Goal: Task Accomplishment & Management: Use online tool/utility

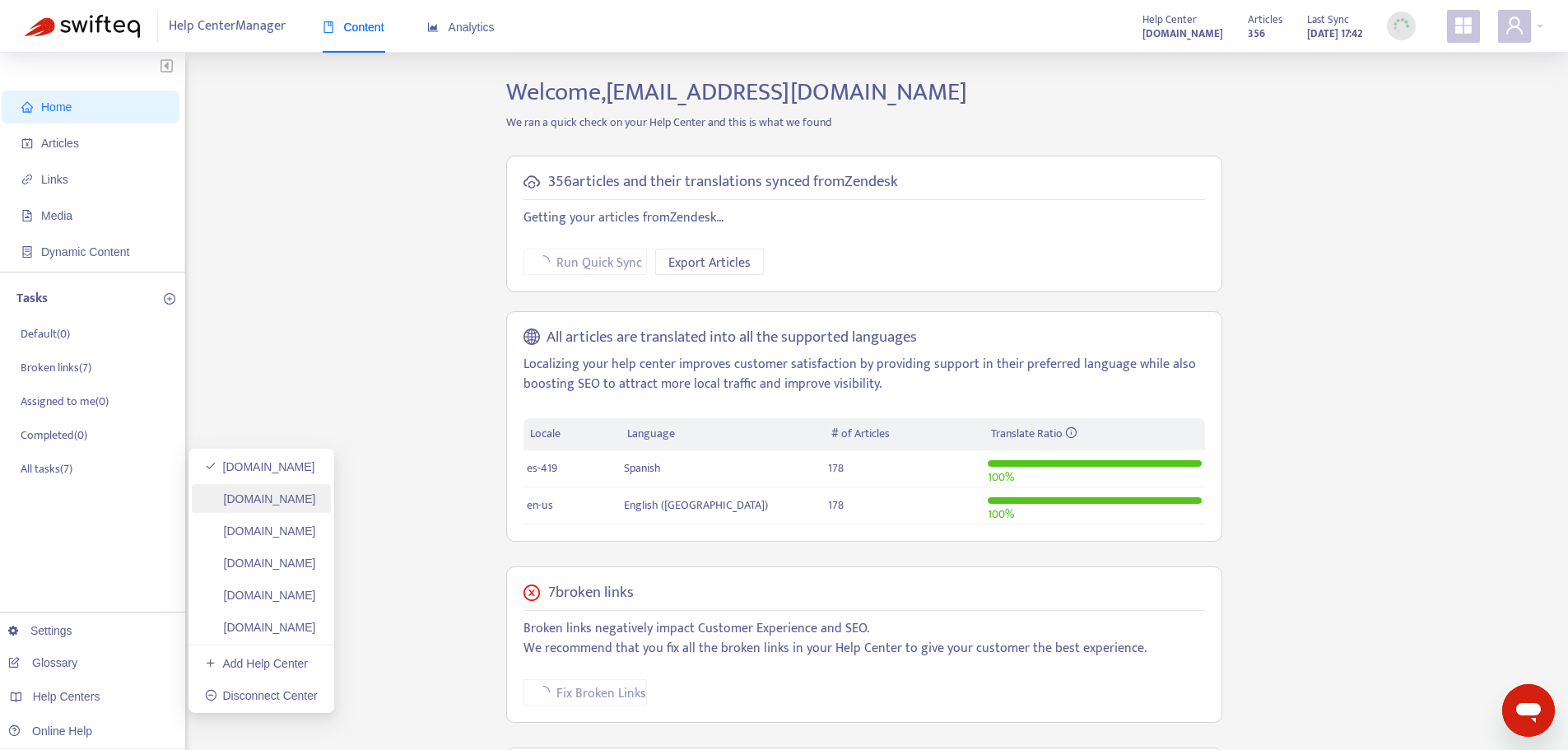
click at [282, 505] on link "helpcenter.plexusworldwide.ca" at bounding box center [260, 499] width 111 height 14
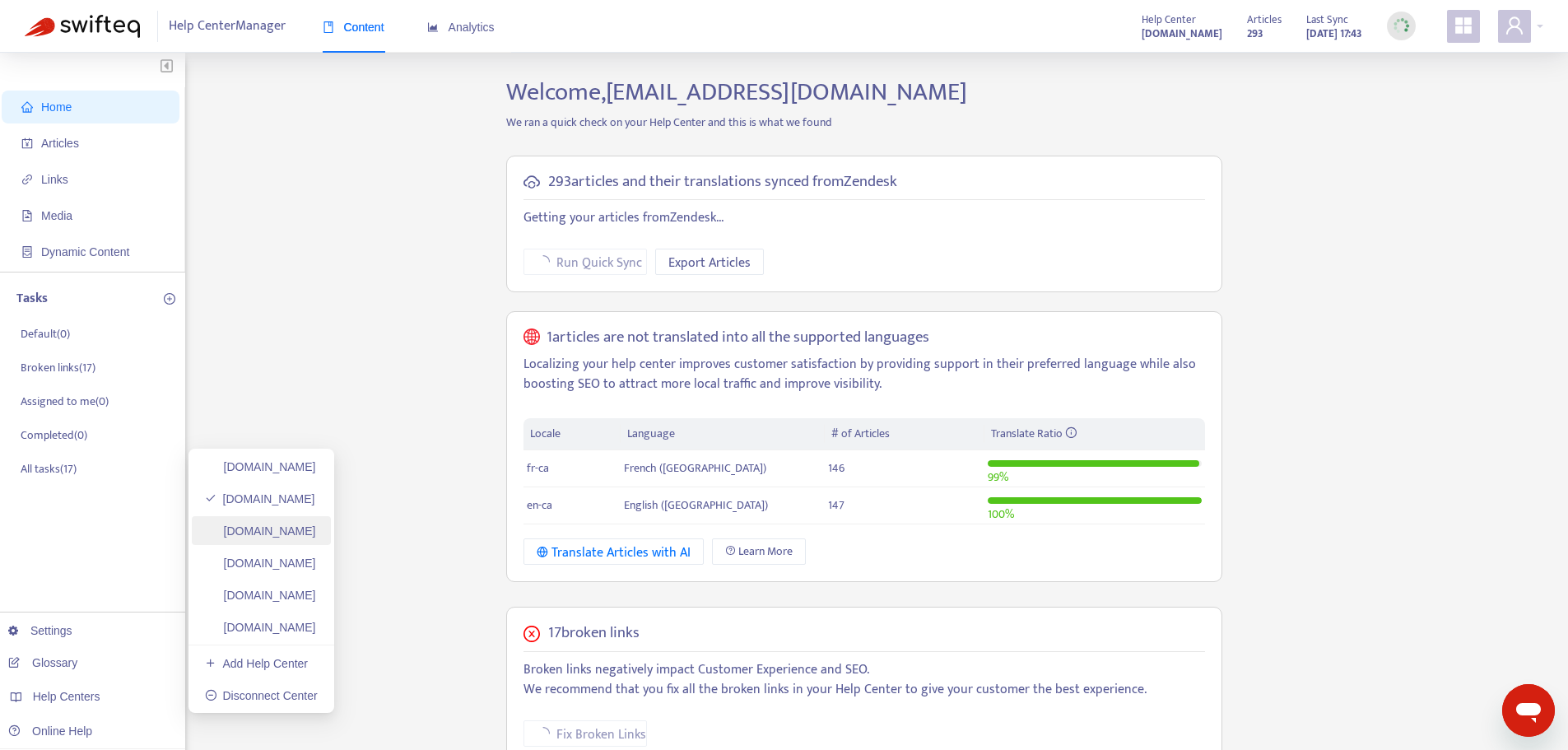
click at [308, 535] on link "helpcenter.plexusworldwide.com.au" at bounding box center [260, 531] width 111 height 14
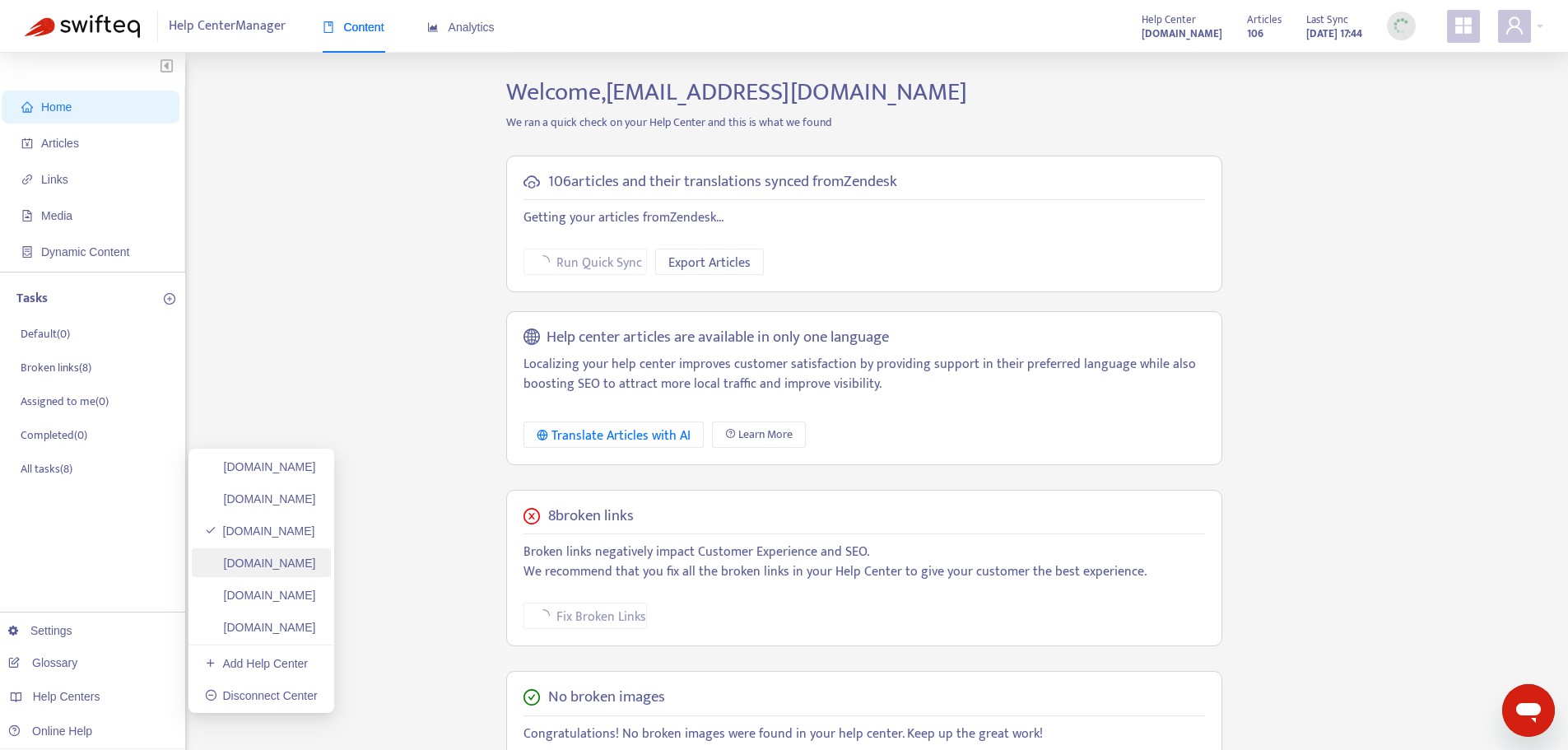
click at [316, 557] on link "ayuda.plexusworldwide.com.mx" at bounding box center [260, 564] width 111 height 14
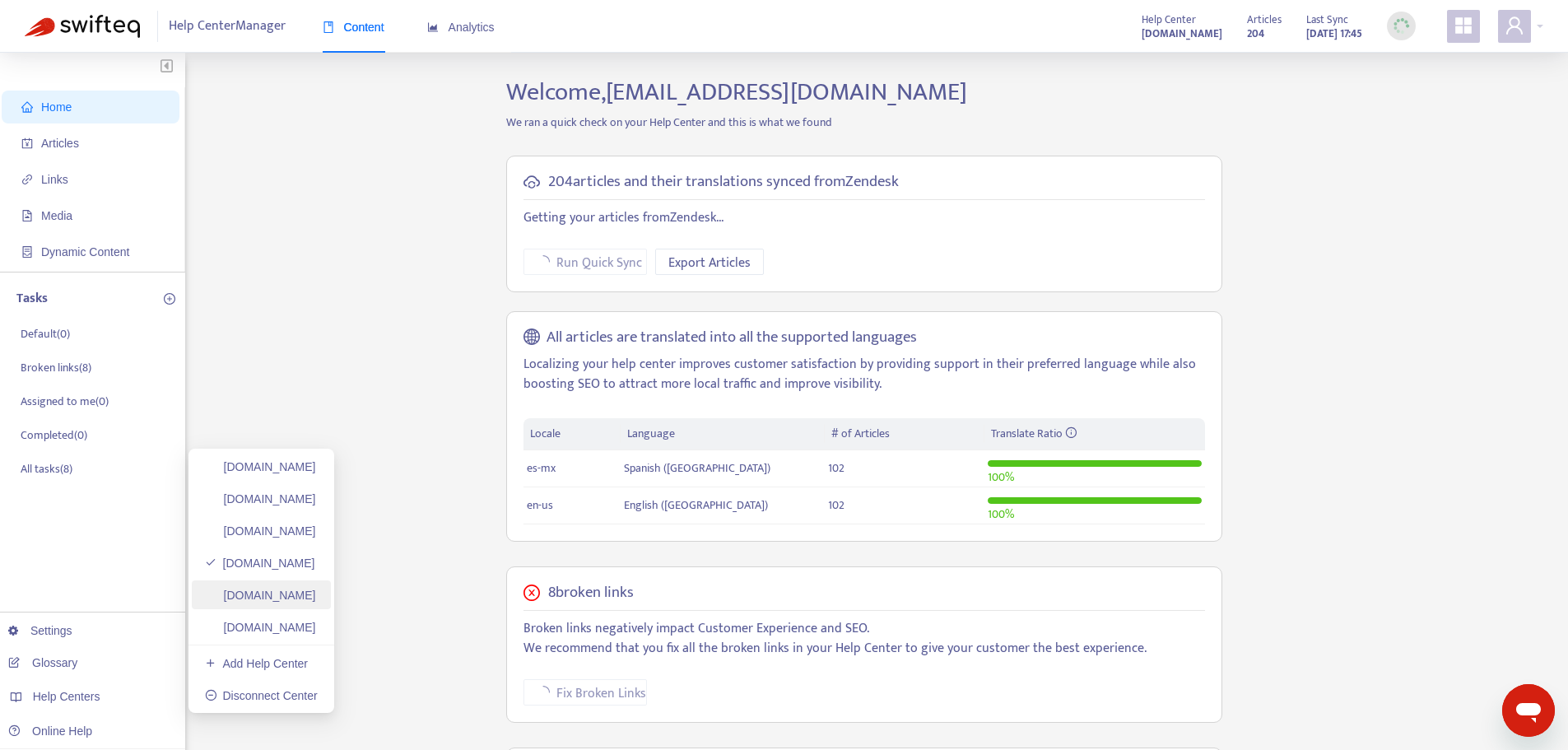
click at [316, 595] on link "plexusworldwideagent.zendesk.com" at bounding box center [260, 596] width 111 height 14
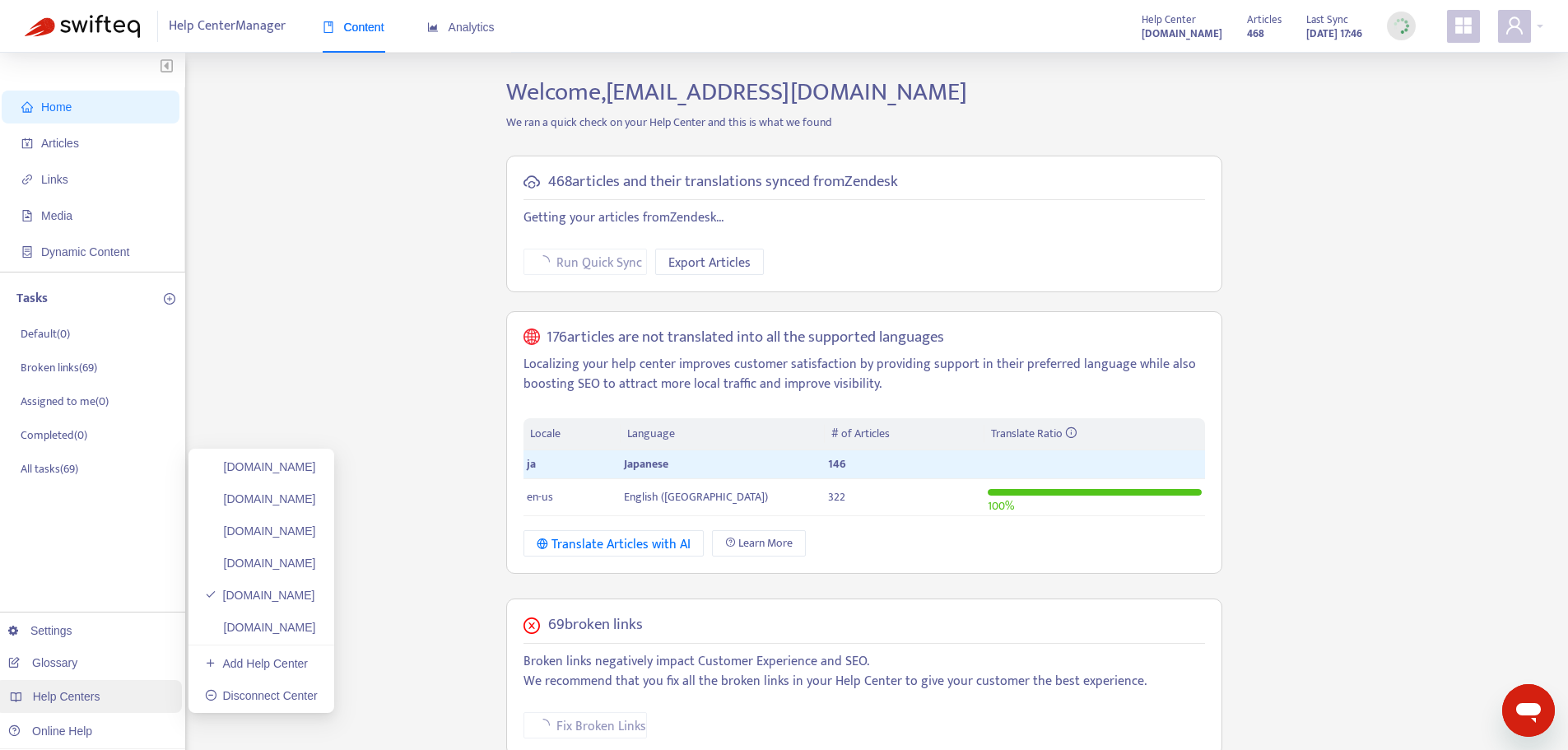
click at [108, 697] on div "Help Centers" at bounding box center [88, 697] width 187 height 33
click at [306, 627] on link "plexusworldwidejp.zendesk.com" at bounding box center [260, 628] width 111 height 14
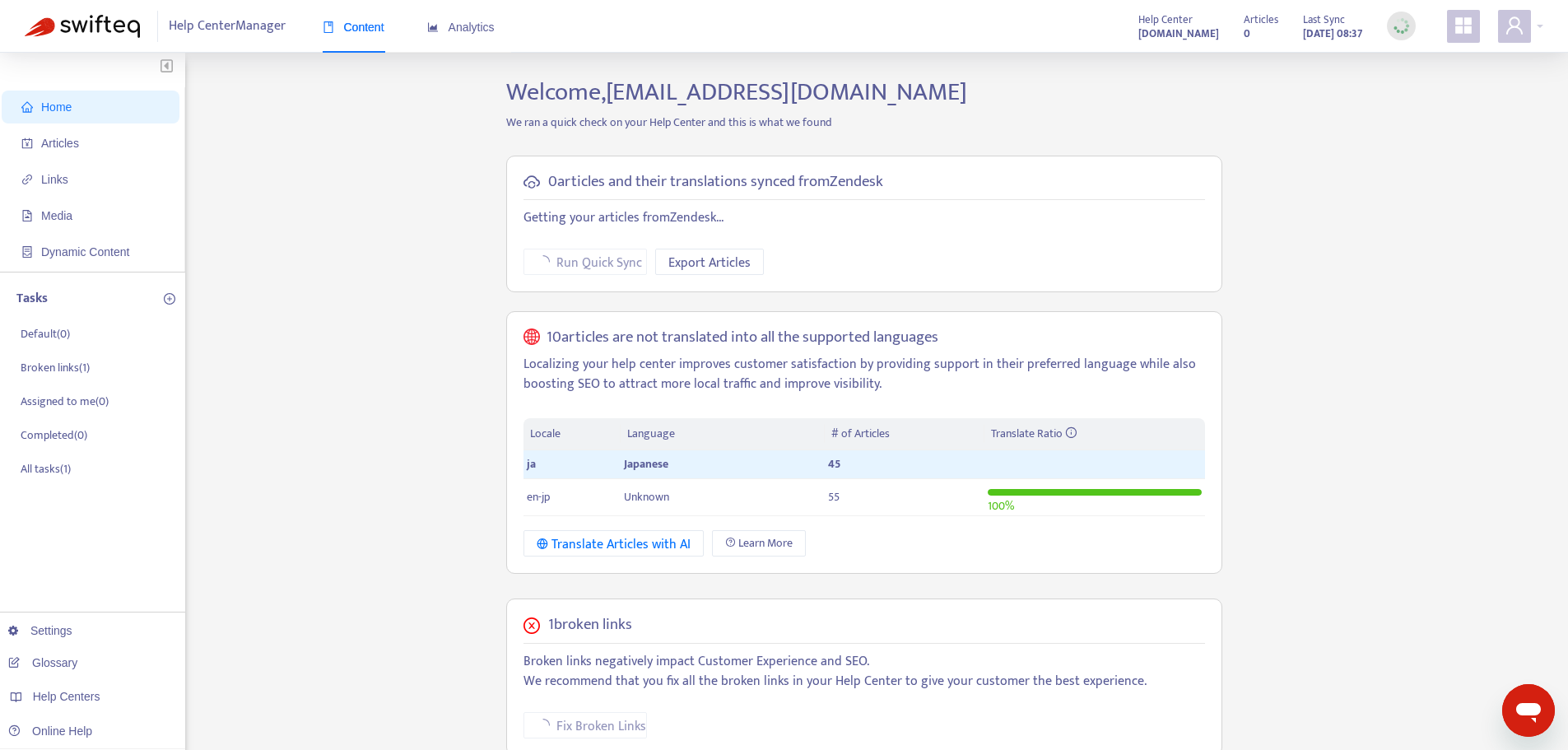
click at [1524, 712] on icon "Open messaging window" at bounding box center [1528, 713] width 25 height 19
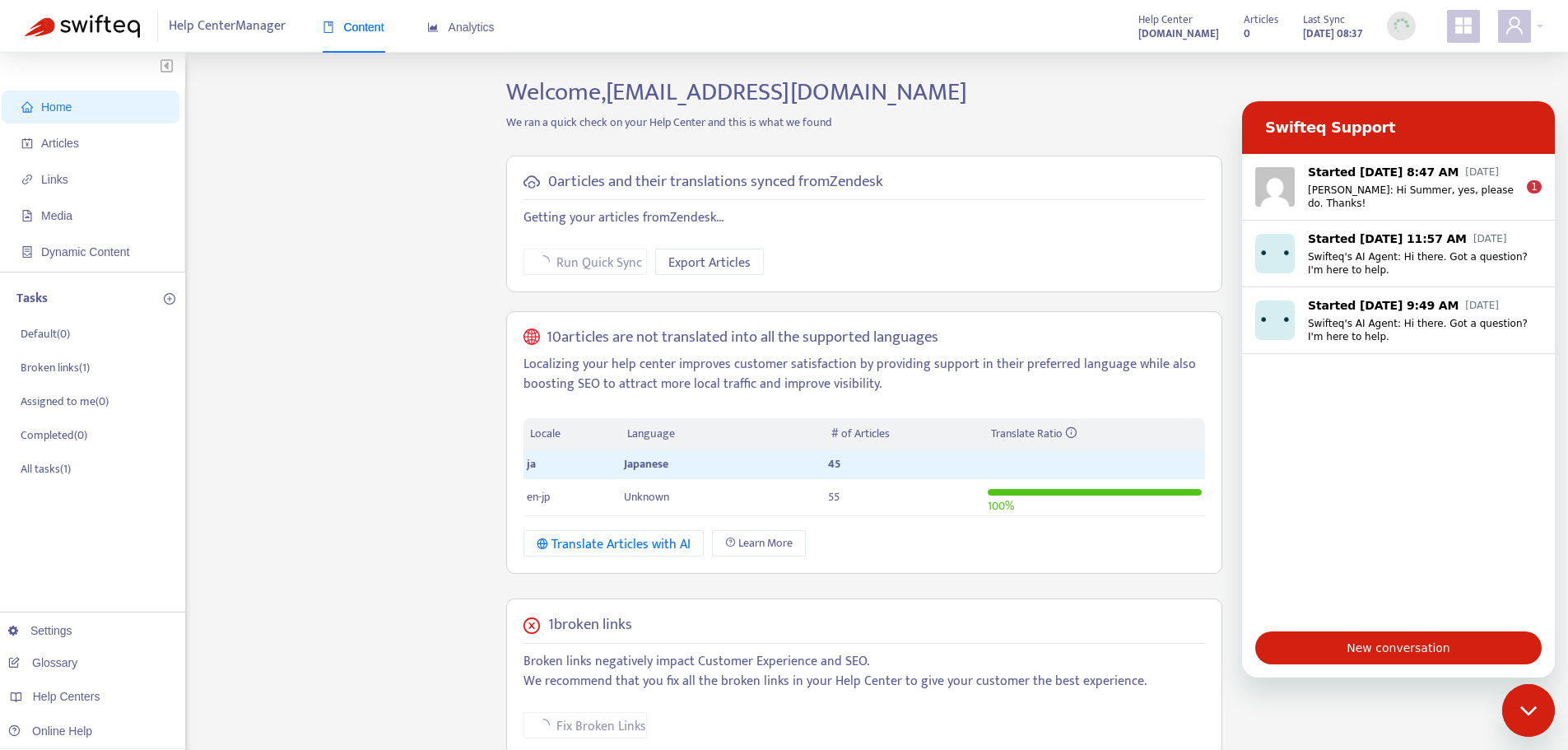
click at [1524, 713] on icon "Close messaging window" at bounding box center [1529, 711] width 17 height 11
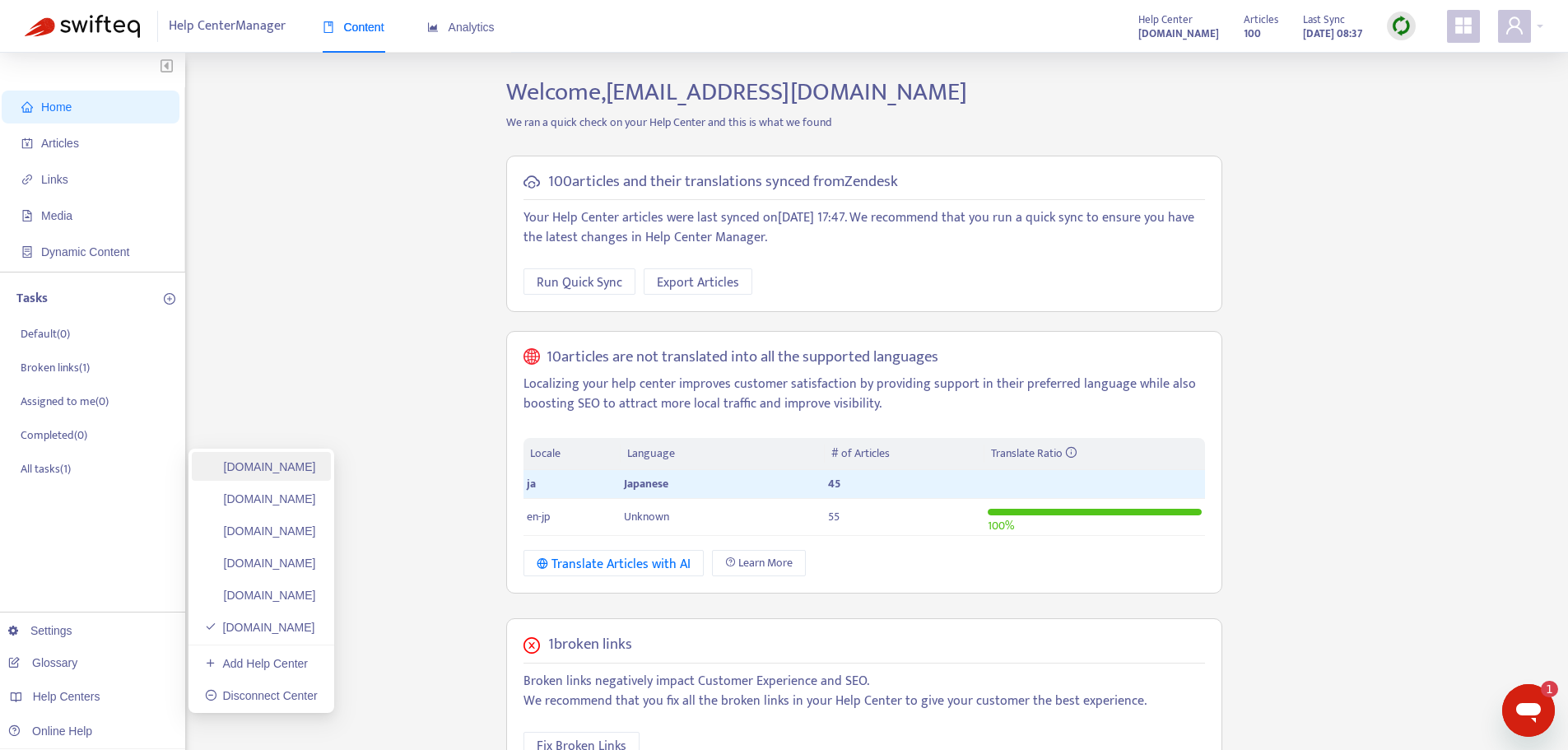
click at [309, 474] on link "[DOMAIN_NAME]" at bounding box center [260, 467] width 111 height 14
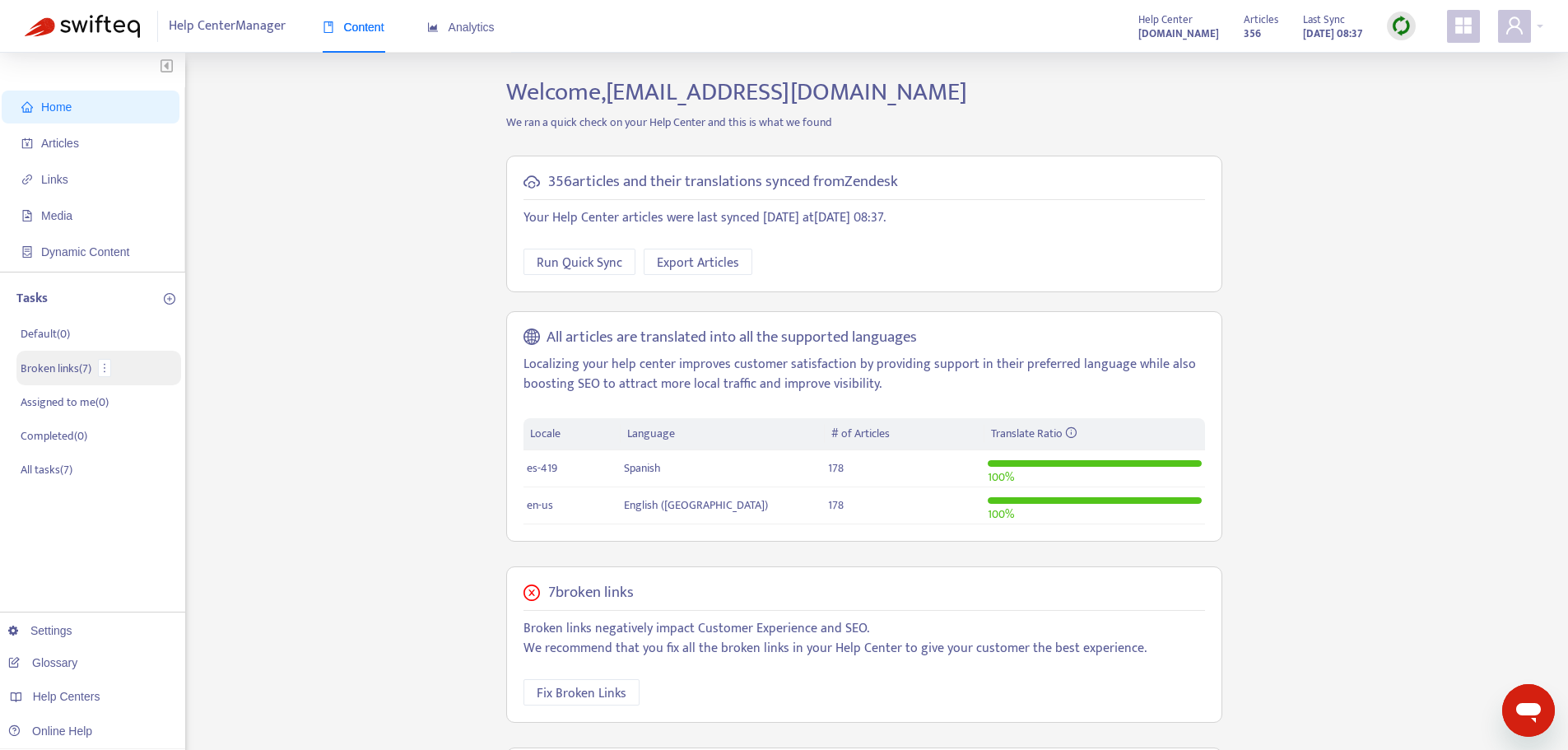
click at [53, 374] on p "Broken links ( 7 )" at bounding box center [56, 369] width 71 height 17
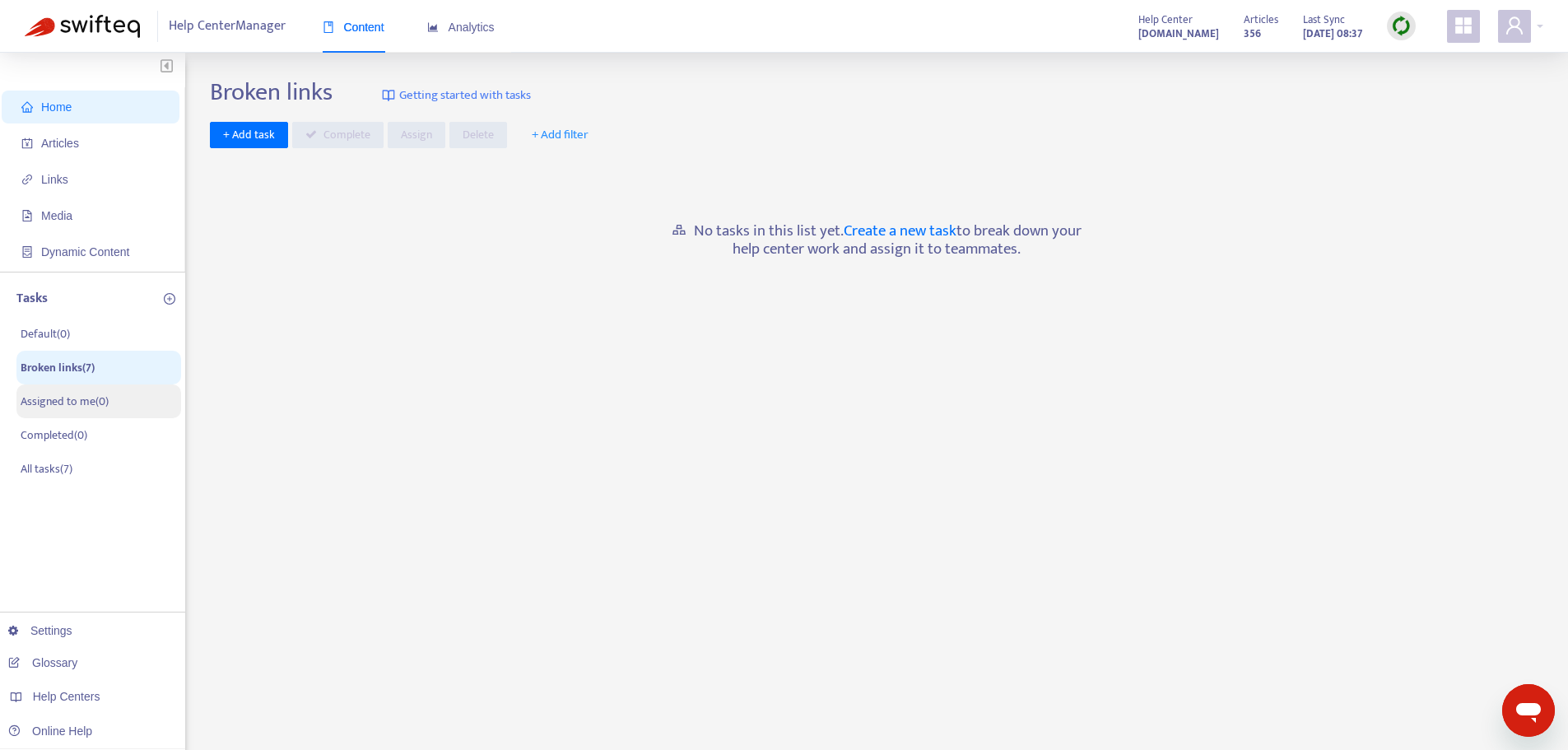
click at [71, 408] on p "Assigned to me ( 0 )" at bounding box center [64, 401] width 88 height 17
click at [71, 373] on p "Broken links ( 7 )" at bounding box center [56, 369] width 71 height 17
click at [47, 375] on p "Broken links ( 7 )" at bounding box center [57, 369] width 74 height 17
click at [80, 410] on p "Assigned to me ( 0 )" at bounding box center [64, 401] width 88 height 17
click at [68, 378] on li "Broken links ( 7 )" at bounding box center [98, 368] width 164 height 35
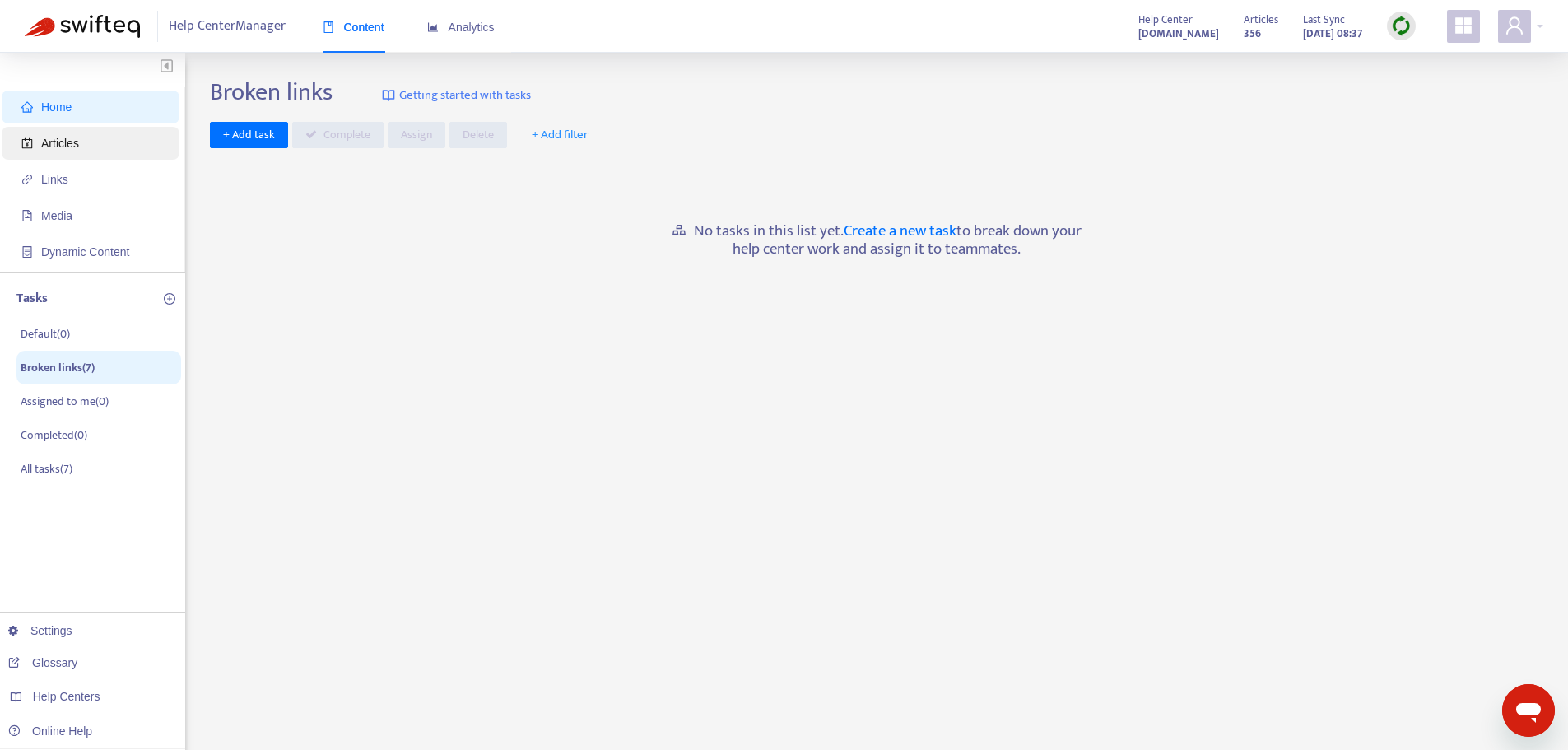
click at [53, 144] on span "Articles" at bounding box center [60, 143] width 38 height 14
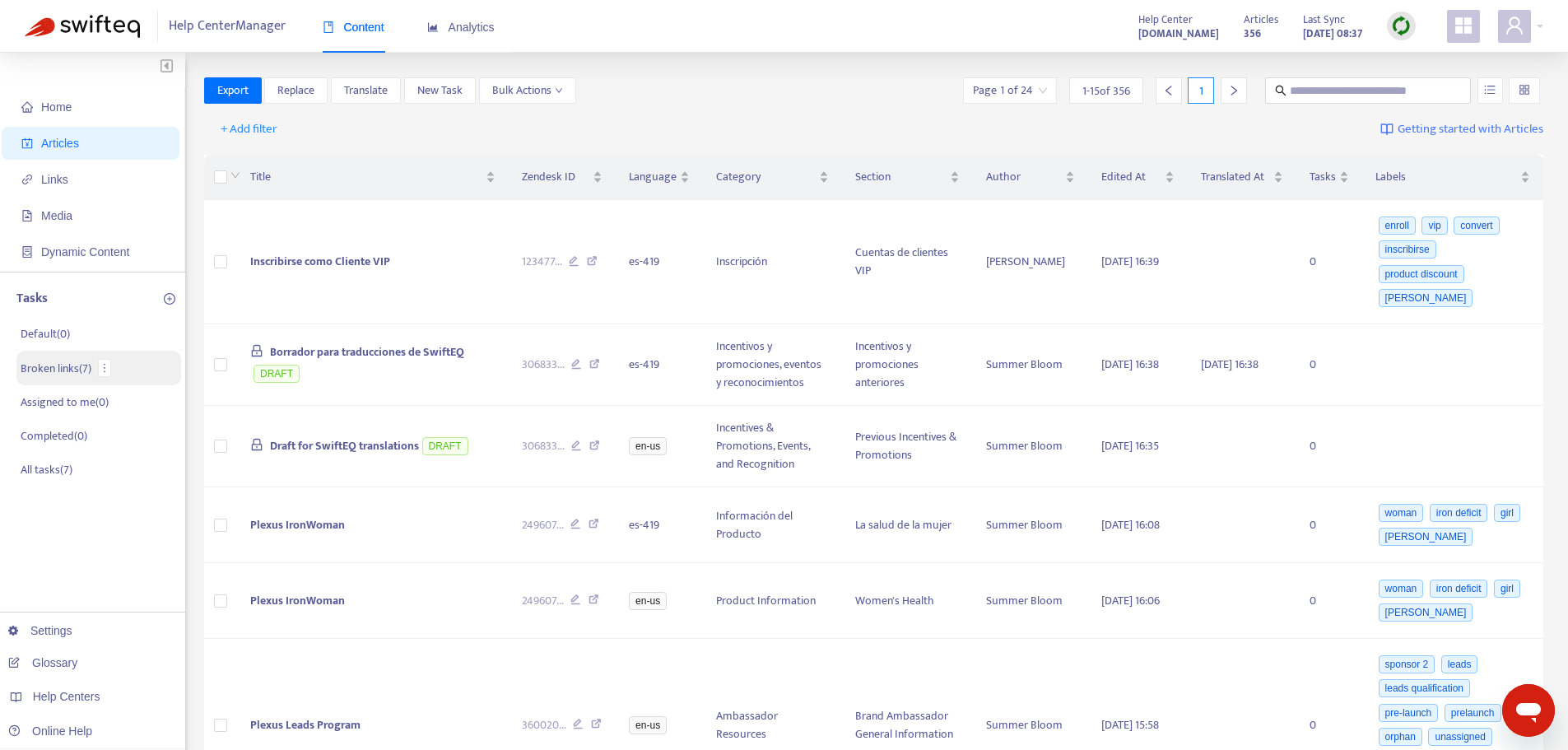
click at [36, 373] on p "Broken links ( 7 )" at bounding box center [56, 369] width 71 height 17
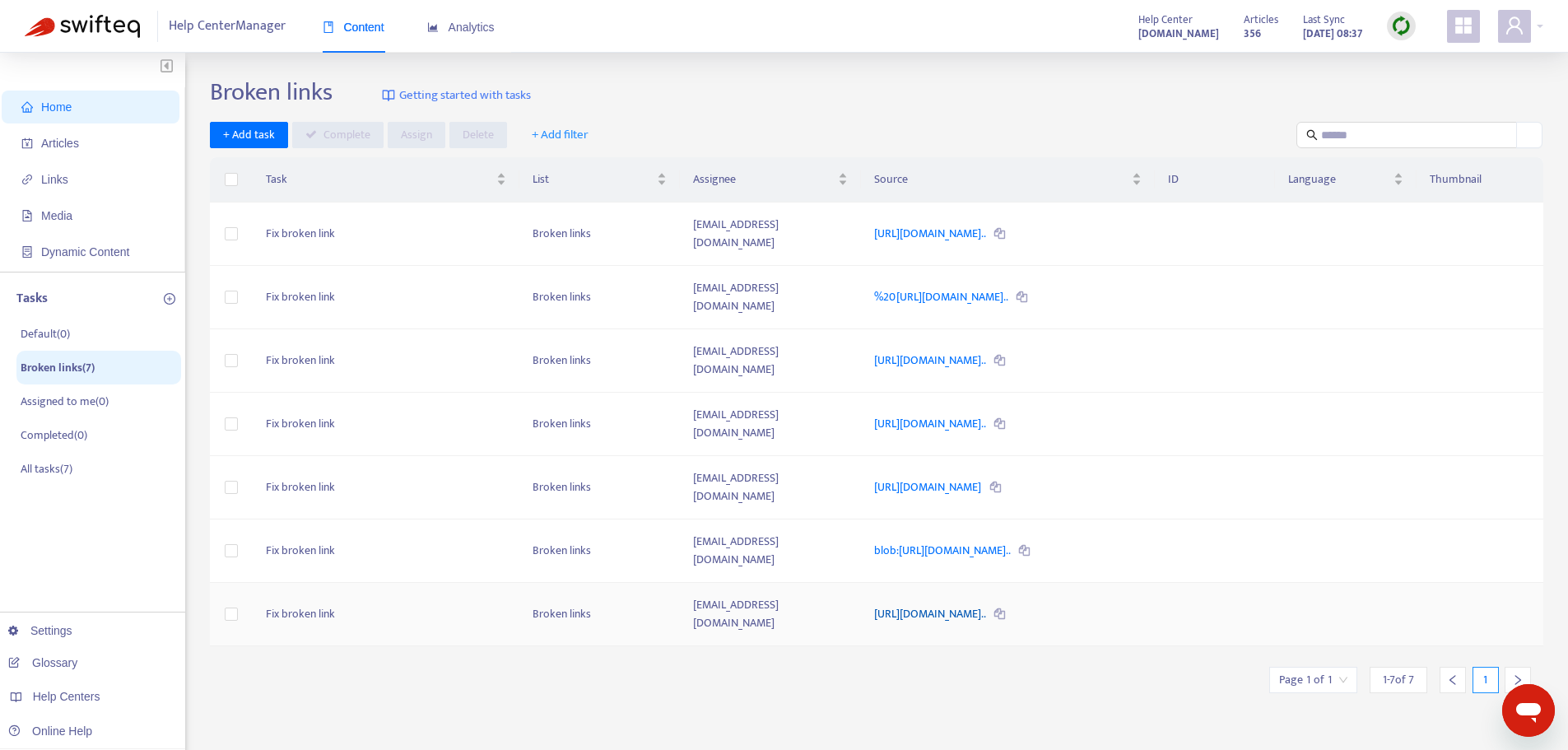
click at [988, 604] on link "[URL][DOMAIN_NAME].." at bounding box center [931, 614] width 114 height 19
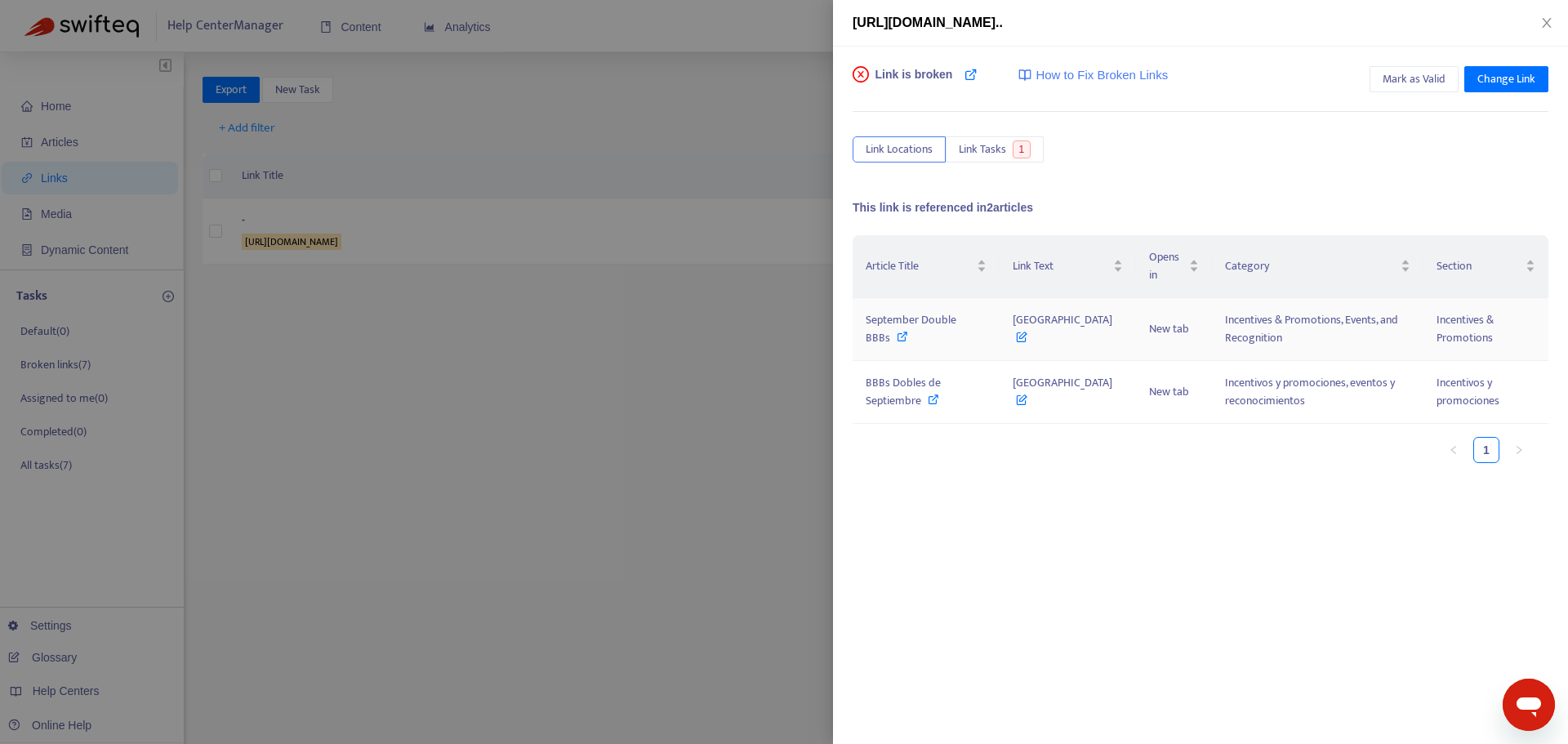
click at [914, 323] on span "September Double BBBs" at bounding box center [911, 329] width 91 height 37
click at [1429, 71] on span "Mark as Valid" at bounding box center [1413, 79] width 63 height 18
click at [1546, 34] on div "https://helpcenter.plexusworldwide.com.au/hc/en-au/articles/40885513392027-Sept…" at bounding box center [1200, 23] width 734 height 46
click at [1546, 31] on div "https://helpcenter.plexusworldwide.com.au/hc/en-au/articles/40885513392027-Sept…" at bounding box center [1200, 23] width 696 height 19
click at [1550, 25] on icon "close" at bounding box center [1546, 23] width 13 height 13
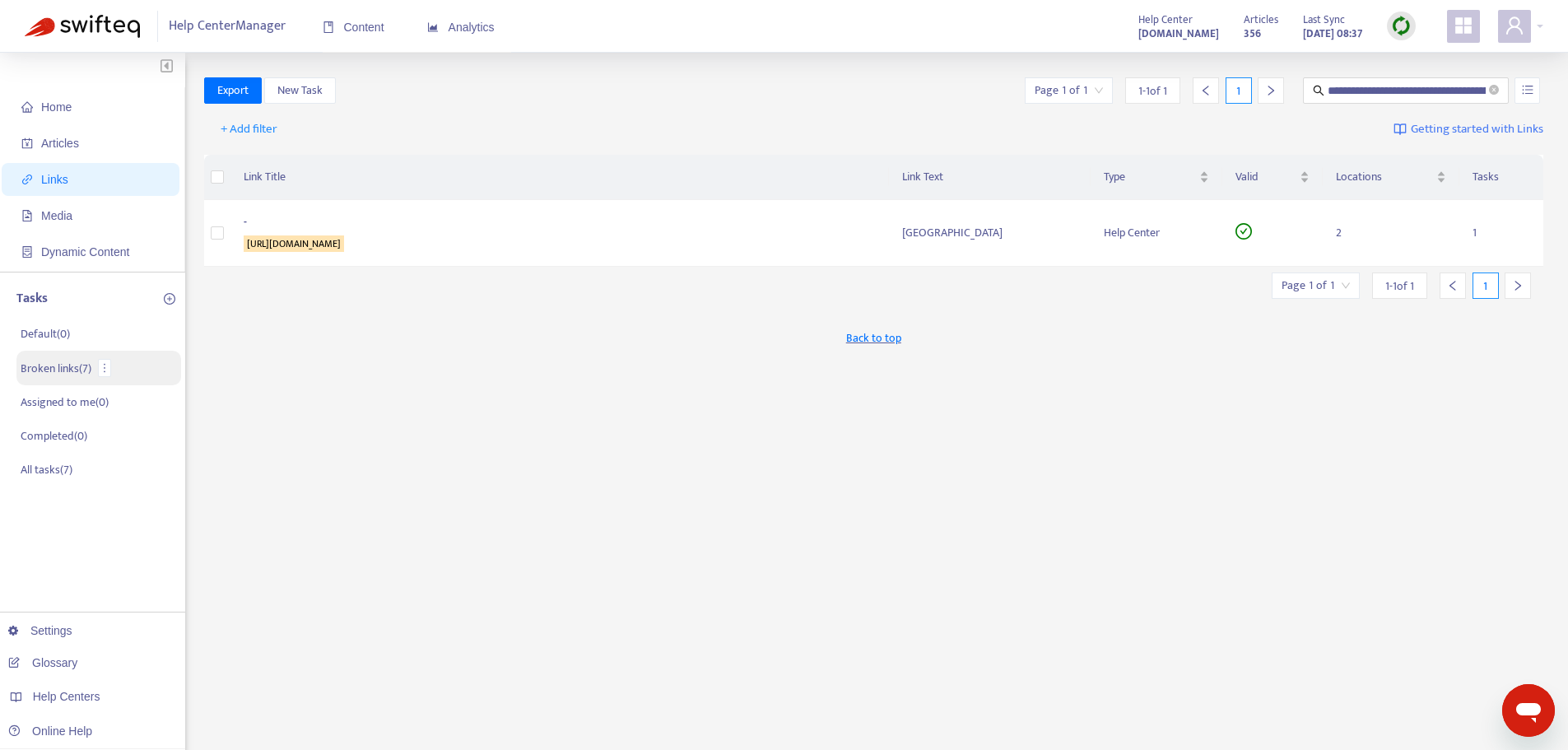
click at [69, 373] on p "Broken links ( 7 )" at bounding box center [56, 369] width 71 height 17
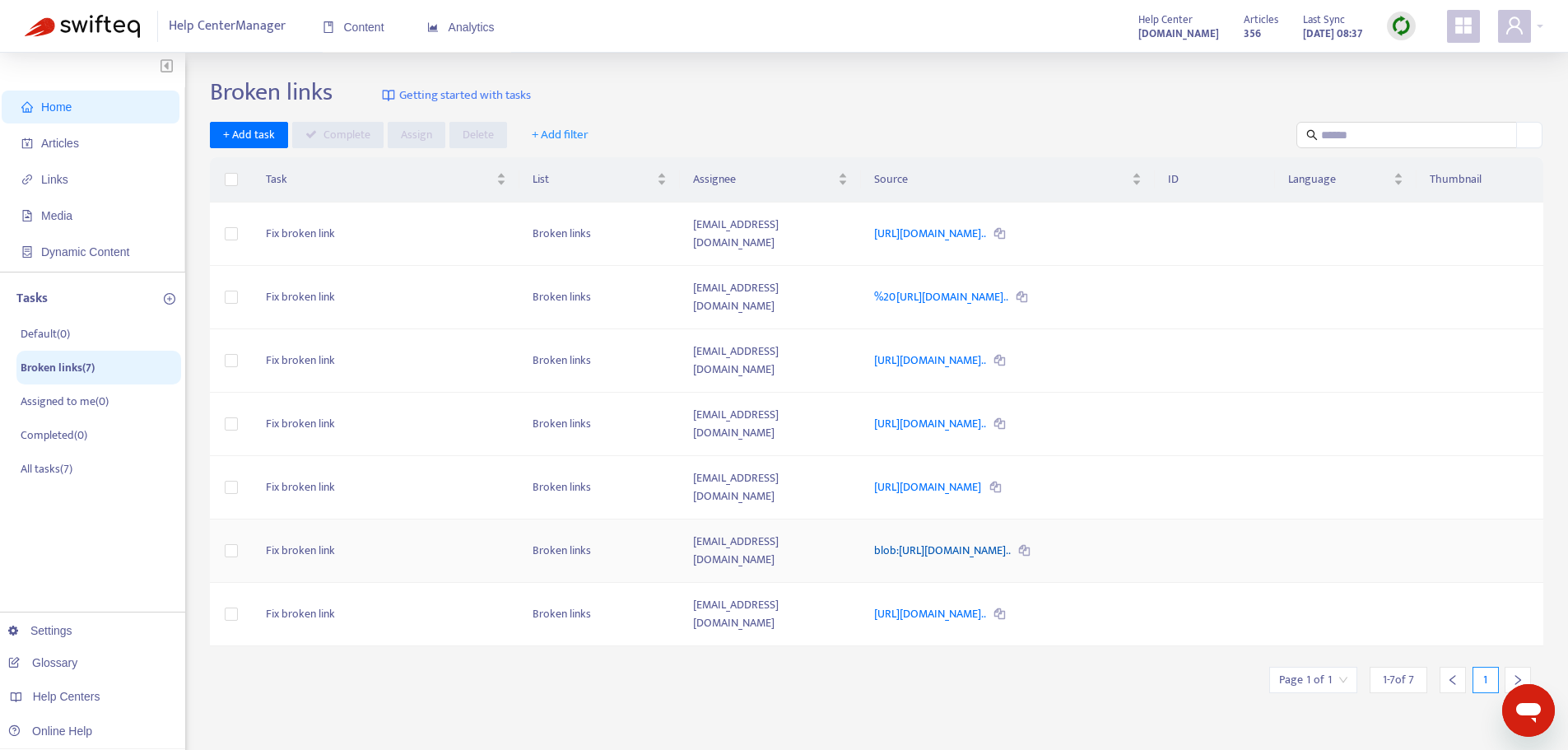
click at [998, 541] on link "blob:https://plexusworldwide.zendesk.com/2d038270-5000-460a-b292..." at bounding box center [943, 550] width 138 height 19
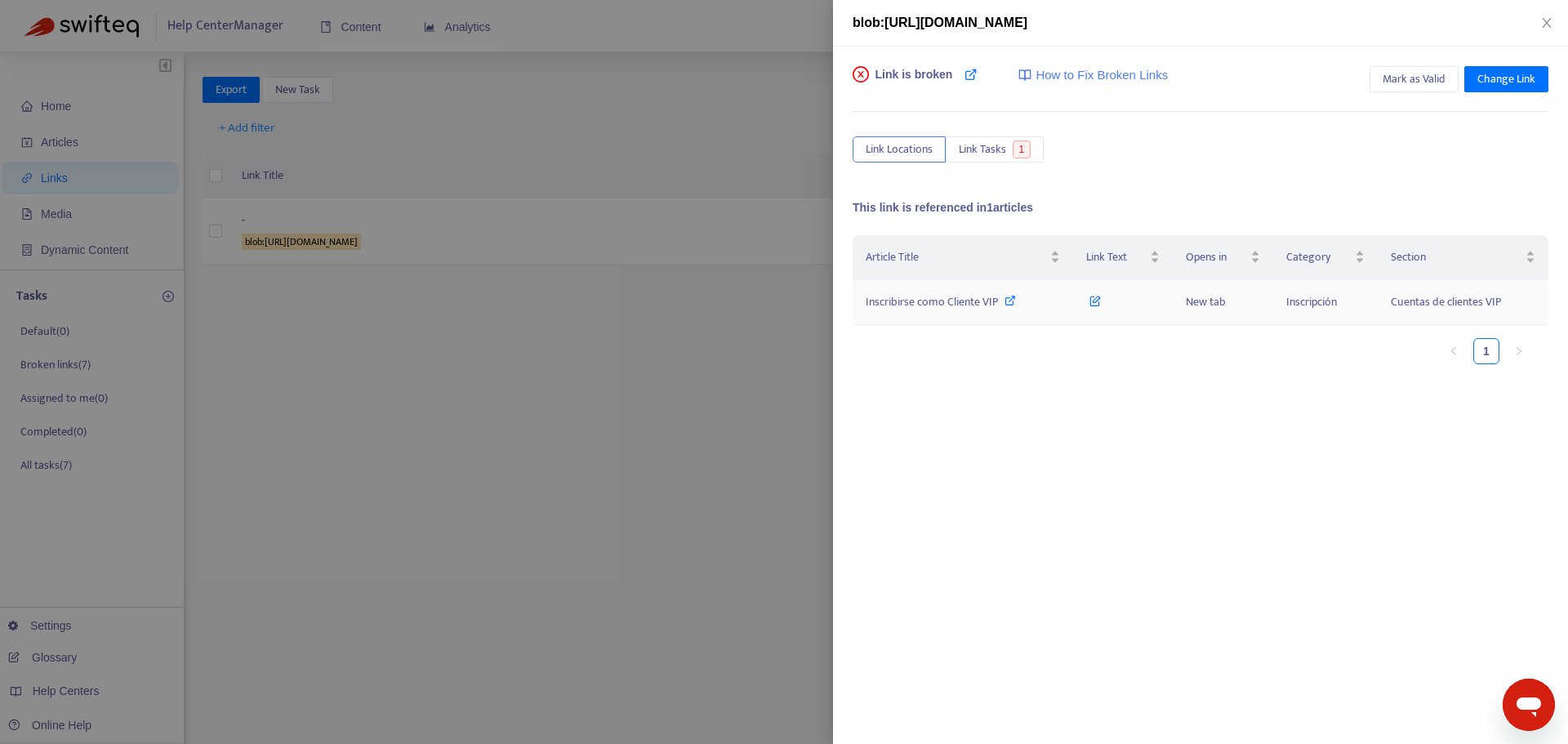
click at [936, 306] on span "Inscribirse como Cliente VIP" at bounding box center [931, 302] width 132 height 18
click at [1093, 302] on icon at bounding box center [1095, 297] width 12 height 18
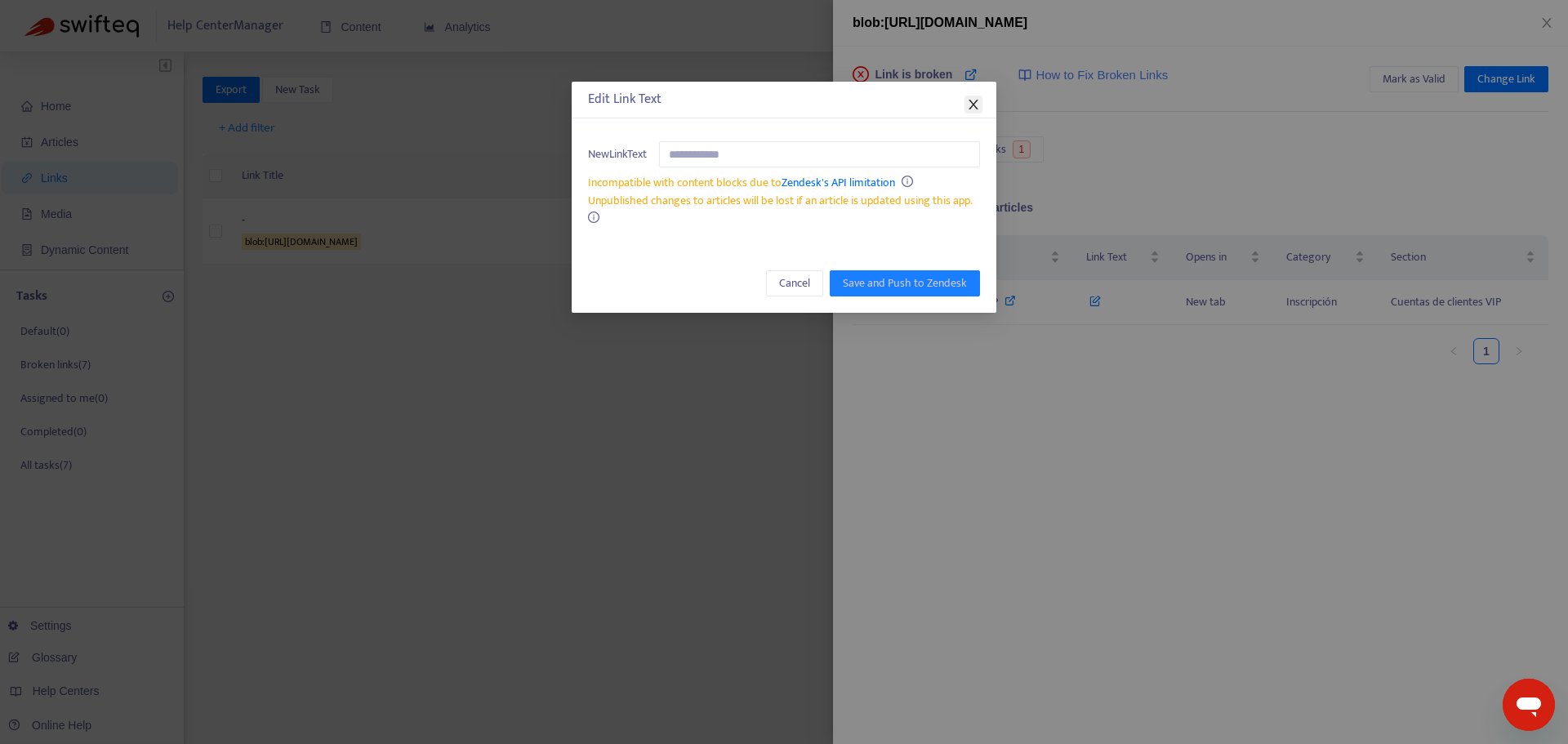
click at [974, 103] on icon "close" at bounding box center [972, 105] width 9 height 10
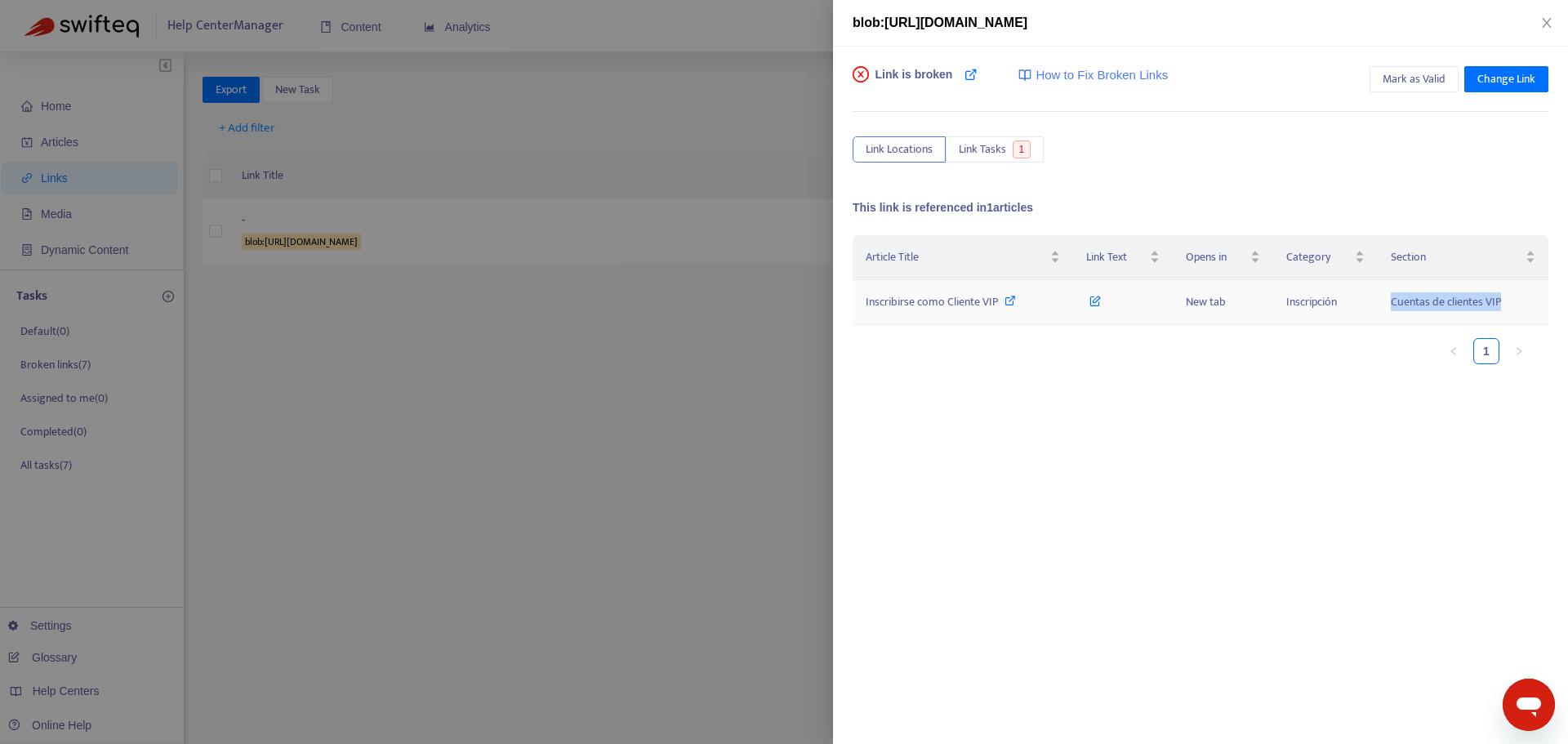
drag, startPoint x: 1513, startPoint y: 302, endPoint x: 1386, endPoint y: 300, distance: 127.0
click at [1386, 300] on td "Cuentas de clientes VIP" at bounding box center [1462, 302] width 171 height 45
copy span "Cuentas de clientes VIP"
click at [1539, 18] on button "Close" at bounding box center [1546, 23] width 23 height 15
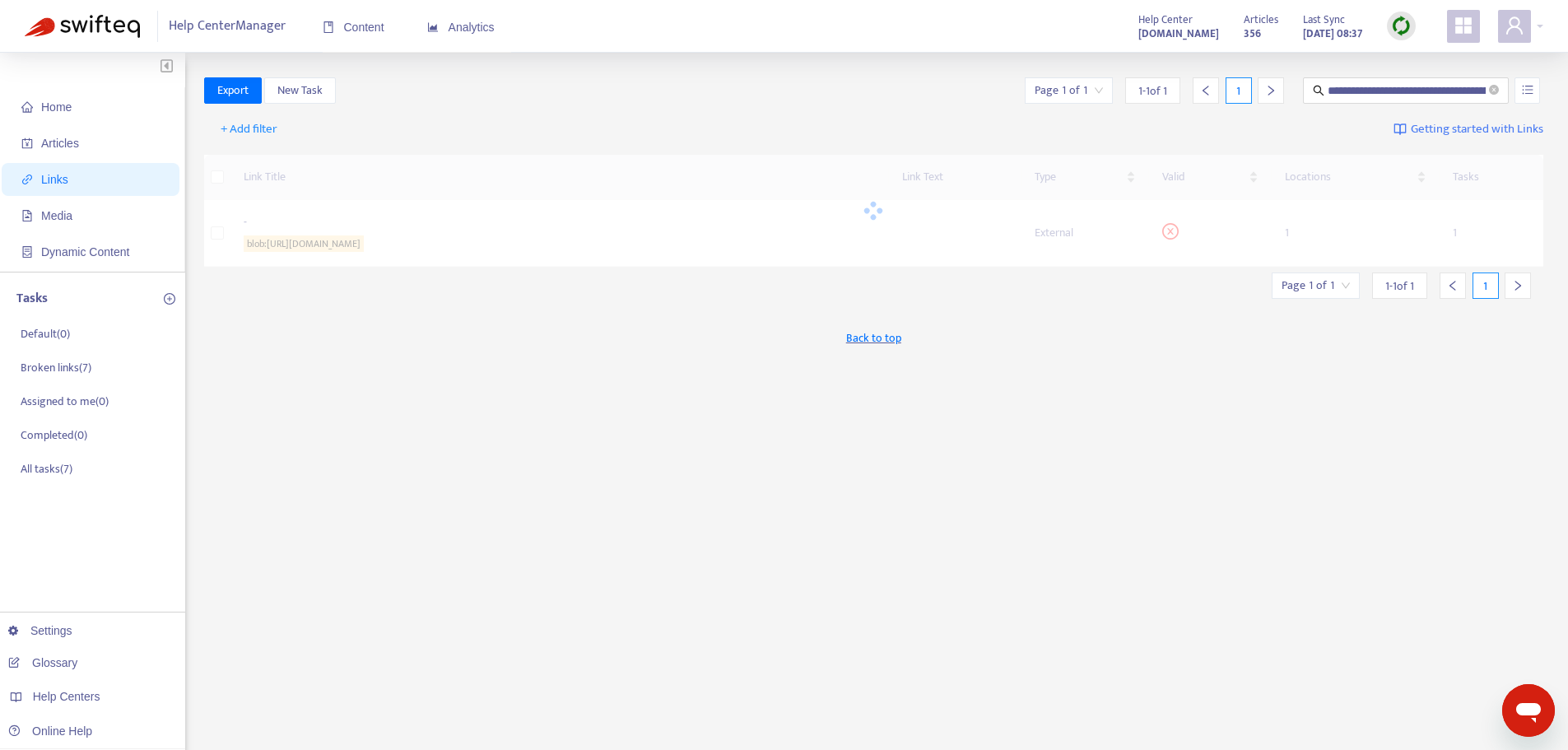
click at [1389, 23] on div at bounding box center [1401, 26] width 29 height 29
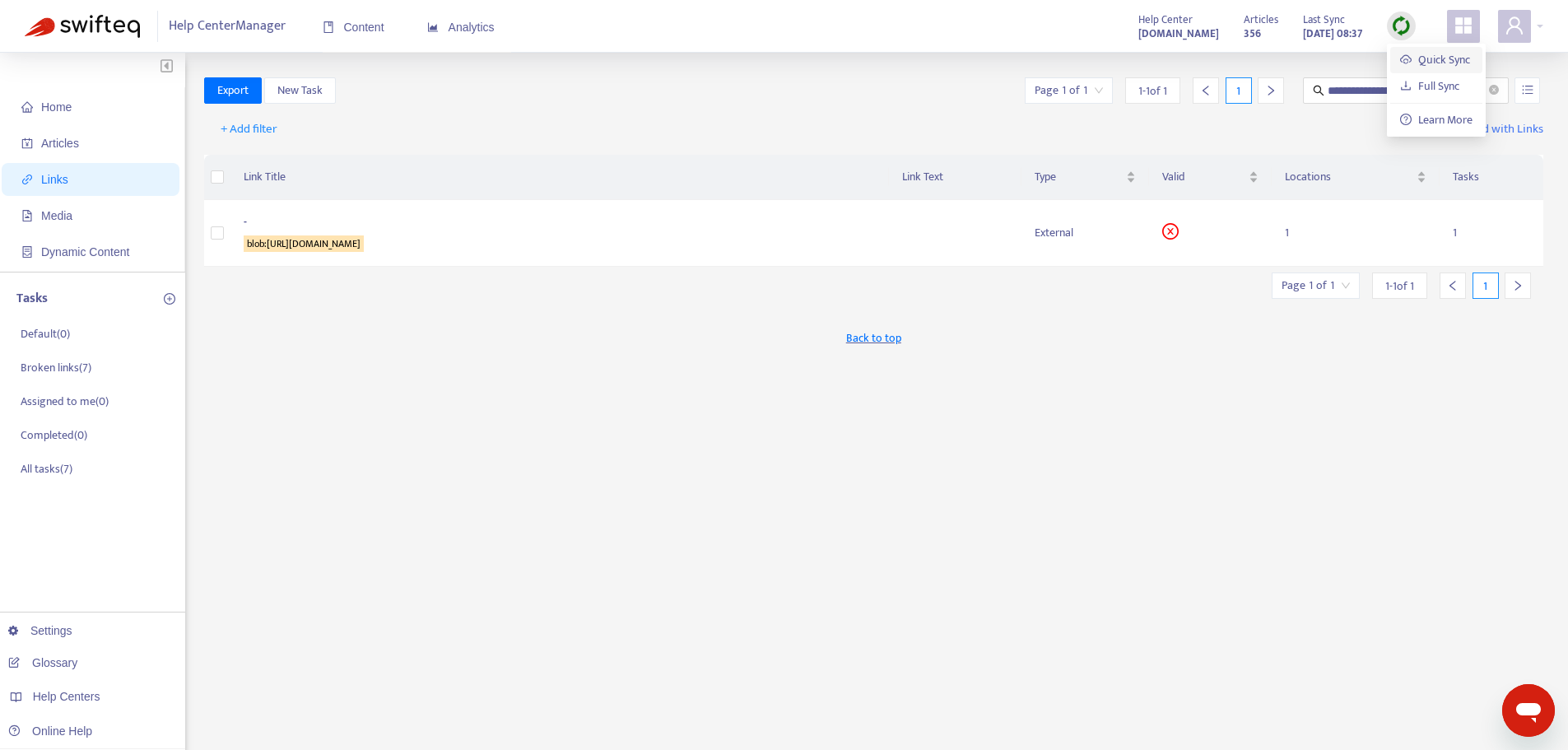
click at [1407, 60] on link "Quick Sync" at bounding box center [1435, 59] width 70 height 19
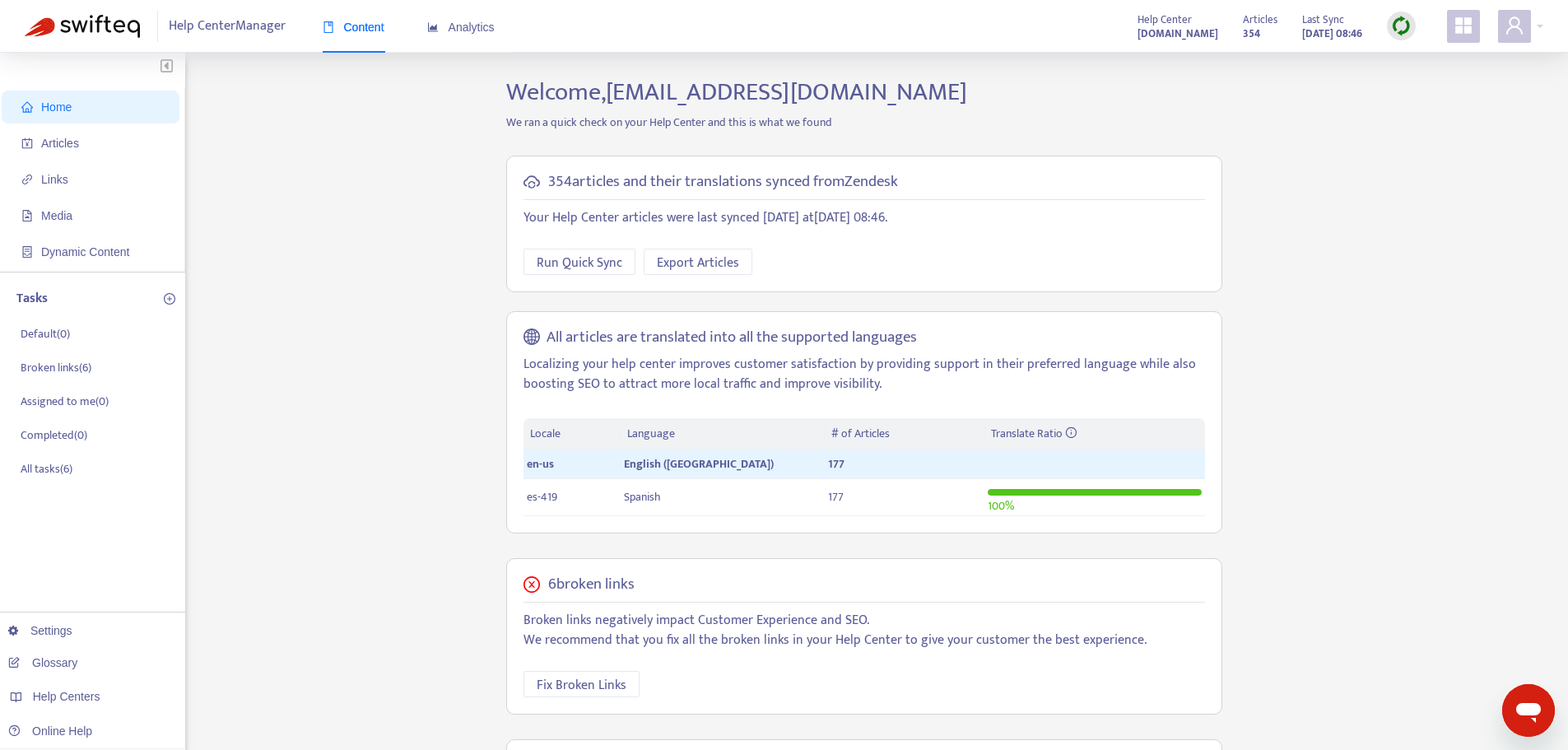
click at [1382, 32] on div "Articles 354 Last Sync [DATE] 08:46" at bounding box center [1329, 26] width 197 height 33
click at [1403, 28] on img at bounding box center [1401, 25] width 20 height 20
click at [1416, 66] on link "Quick Sync" at bounding box center [1435, 59] width 70 height 19
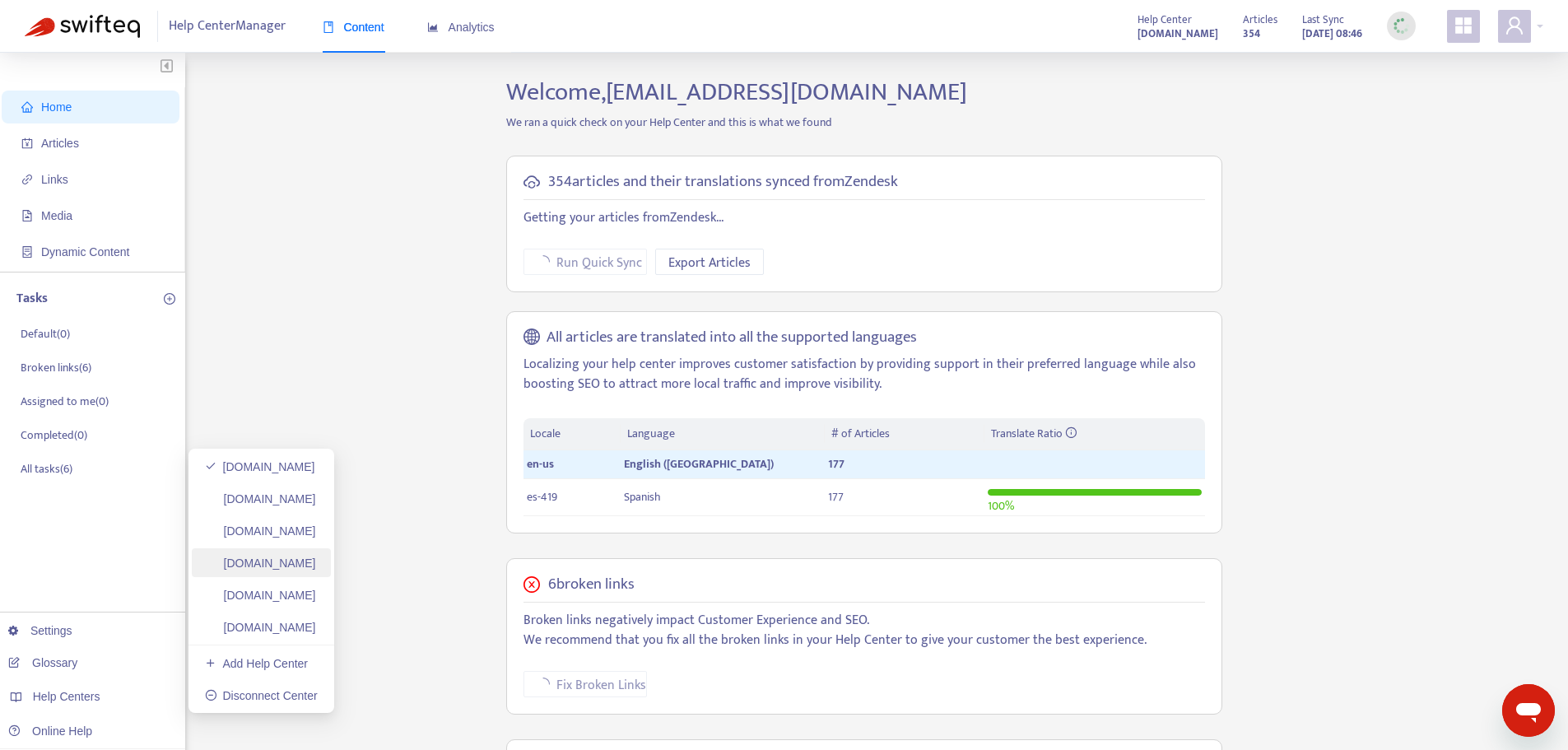
click at [316, 567] on link "[DOMAIN_NAME]" at bounding box center [260, 564] width 111 height 14
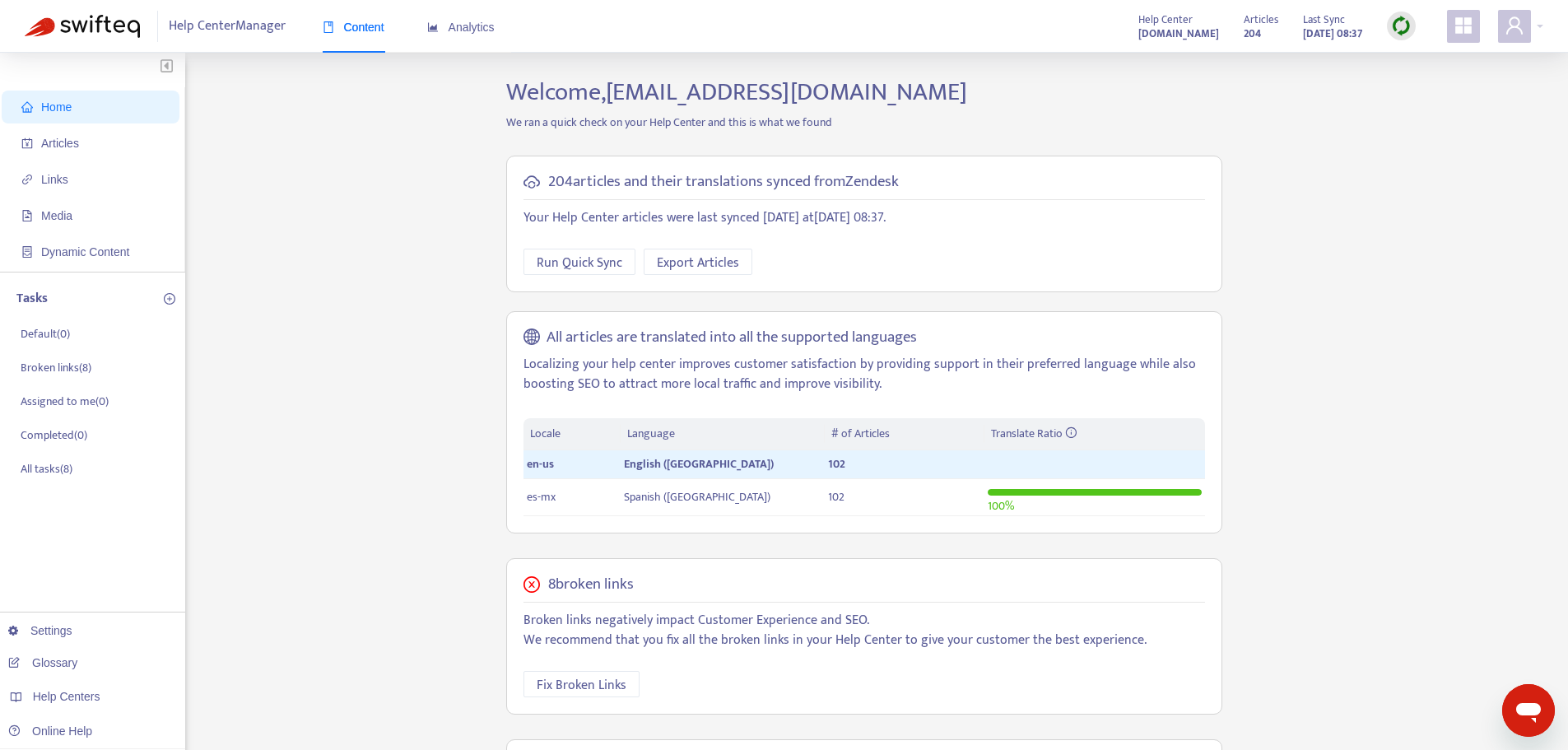
click at [1399, 22] on img at bounding box center [1401, 25] width 20 height 20
click at [1427, 69] on link "Quick Sync" at bounding box center [1435, 59] width 70 height 19
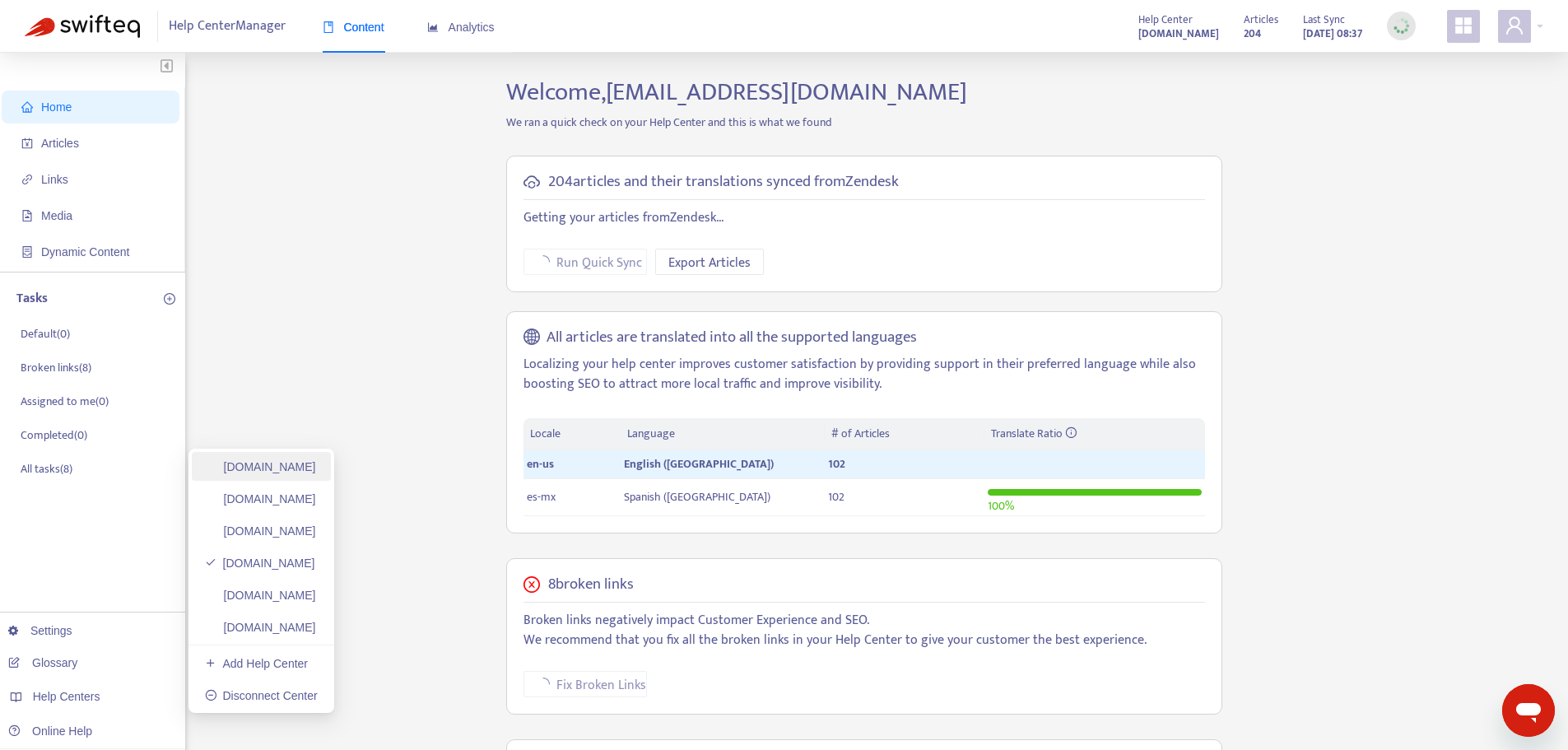
click at [316, 474] on link "[DOMAIN_NAME]" at bounding box center [260, 467] width 111 height 14
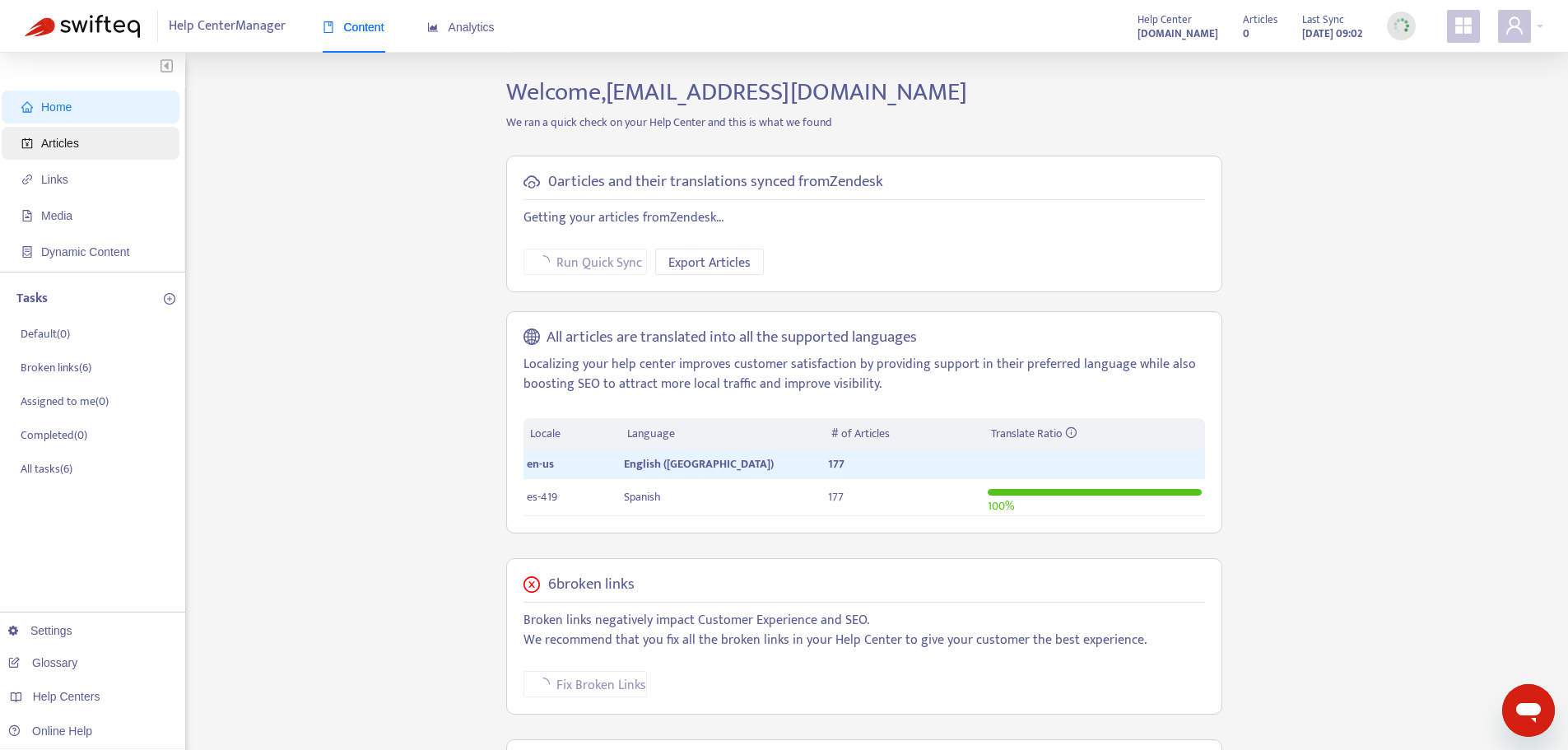
click at [106, 143] on span "Articles" at bounding box center [93, 143] width 145 height 33
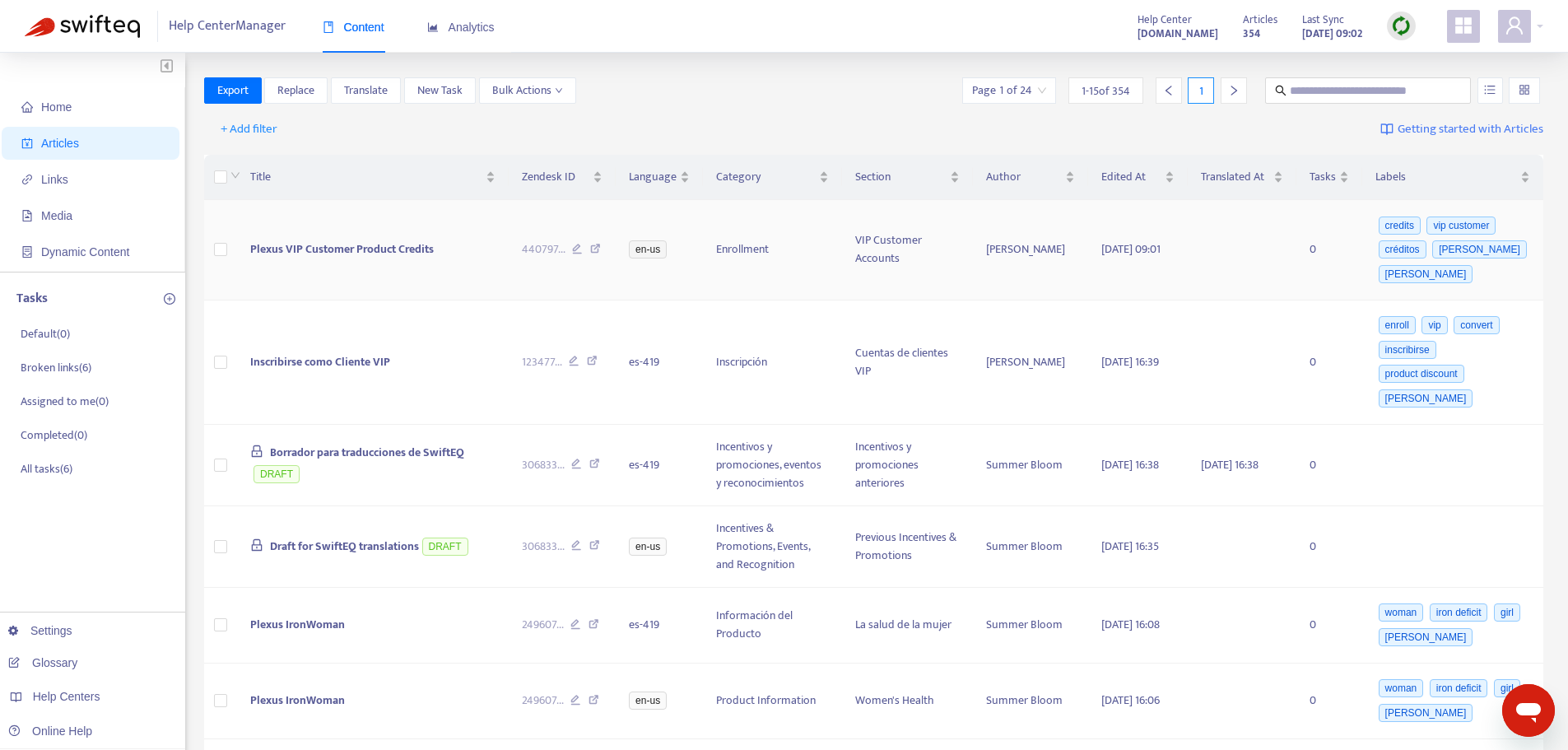
click at [368, 244] on span "Plexus VIP Customer Product Credits" at bounding box center [341, 249] width 184 height 19
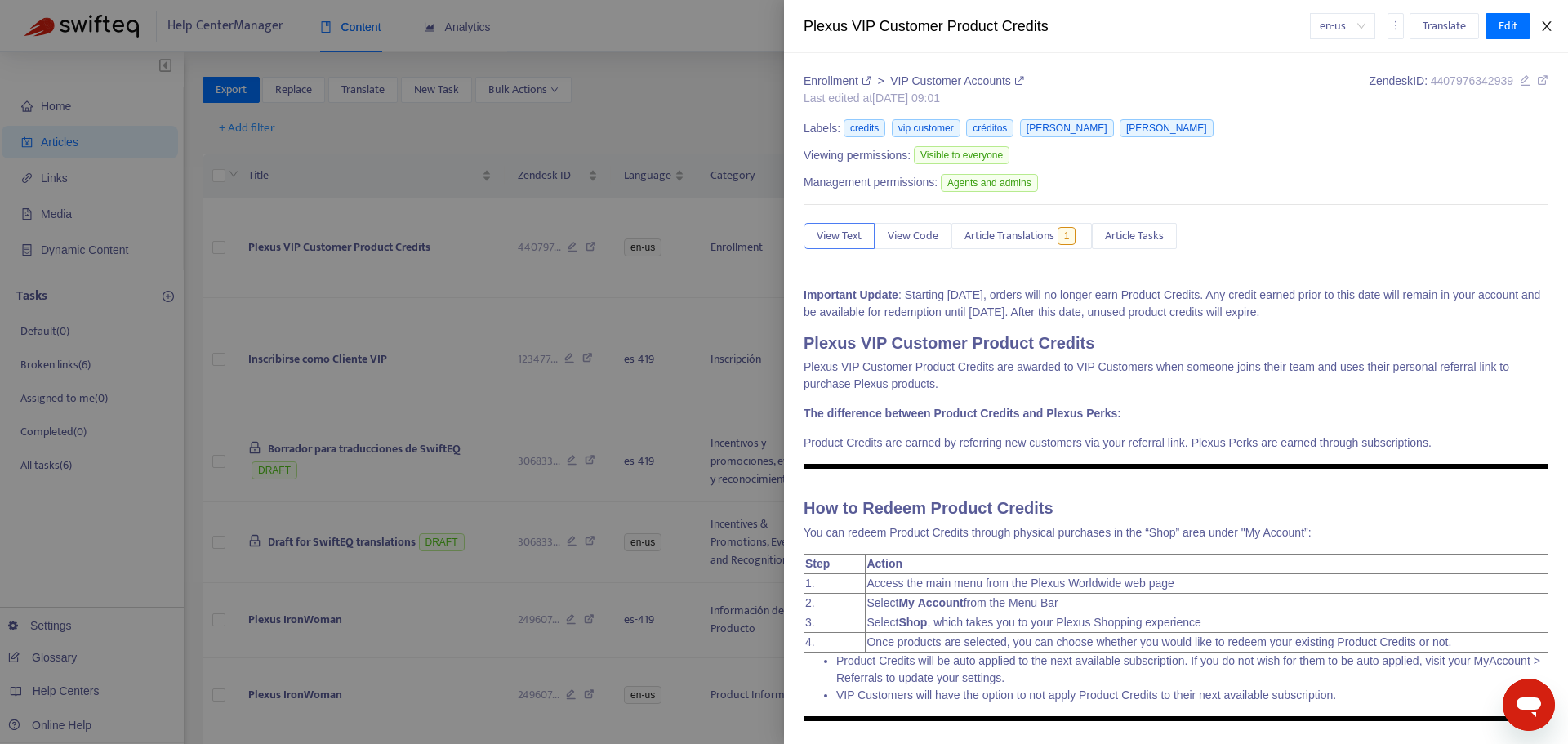
click at [1553, 18] on button "Close" at bounding box center [1546, 26] width 23 height 15
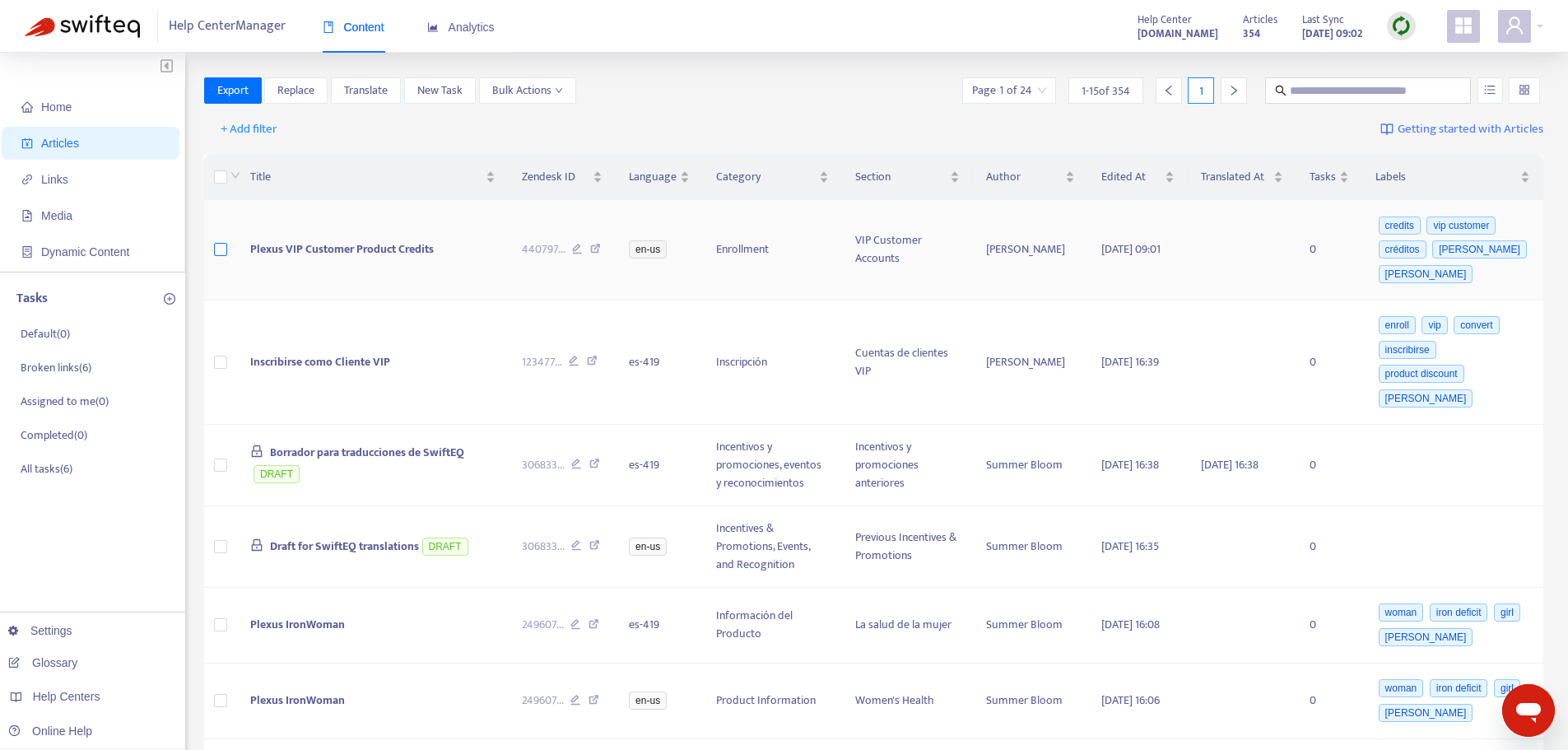
click at [217, 242] on label at bounding box center [221, 249] width 14 height 18
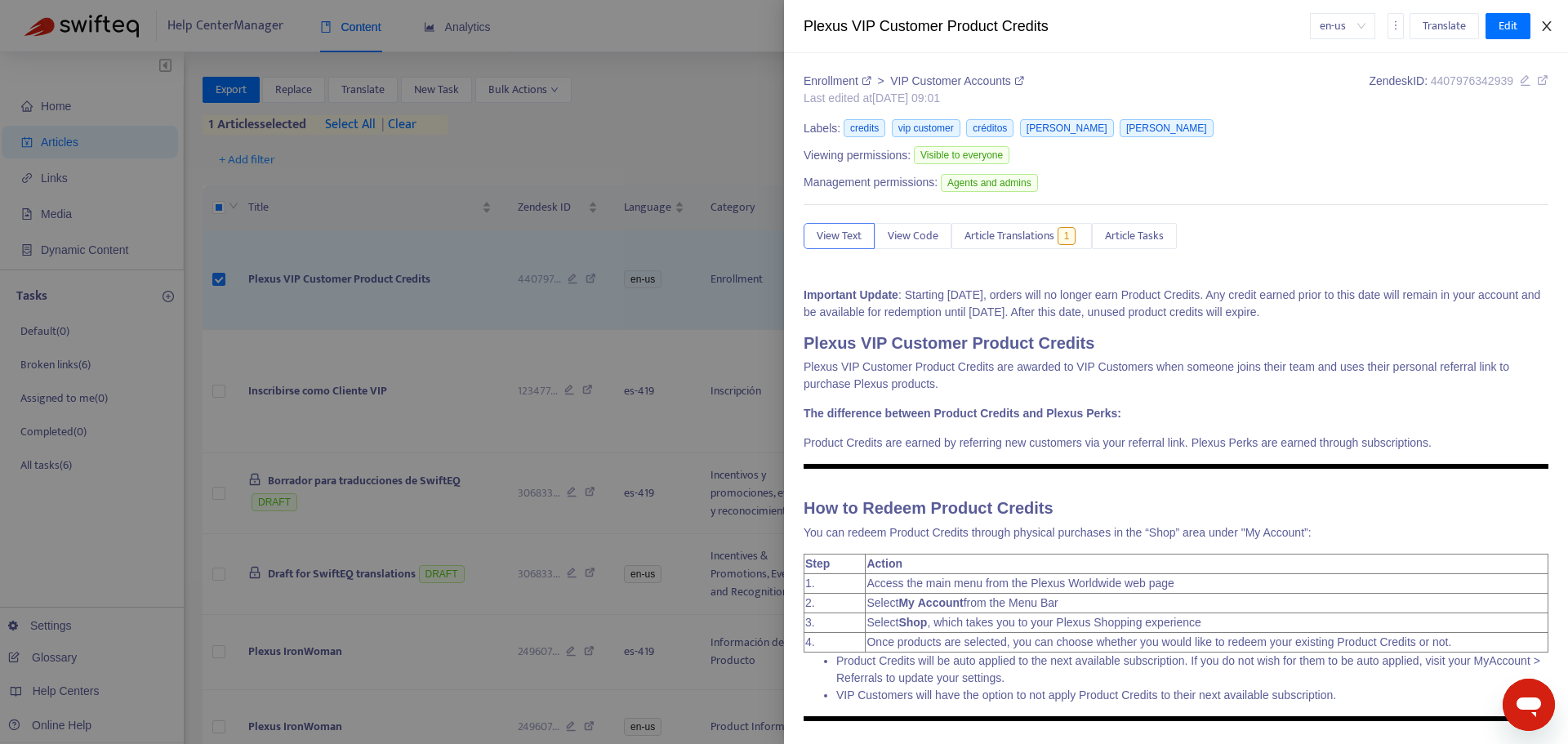
click at [1539, 28] on button "Close" at bounding box center [1546, 26] width 23 height 15
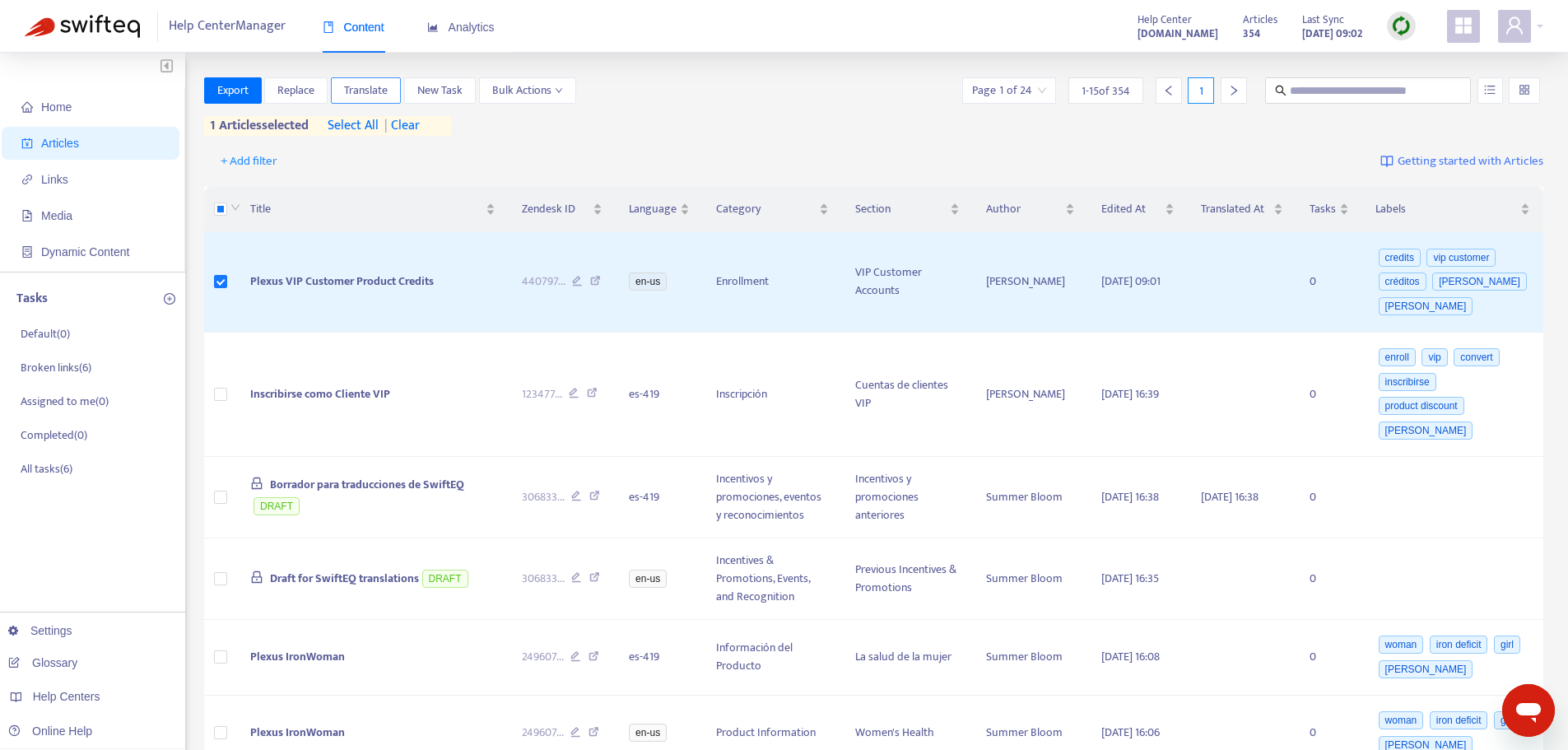
click at [363, 92] on span "Translate" at bounding box center [365, 90] width 43 height 18
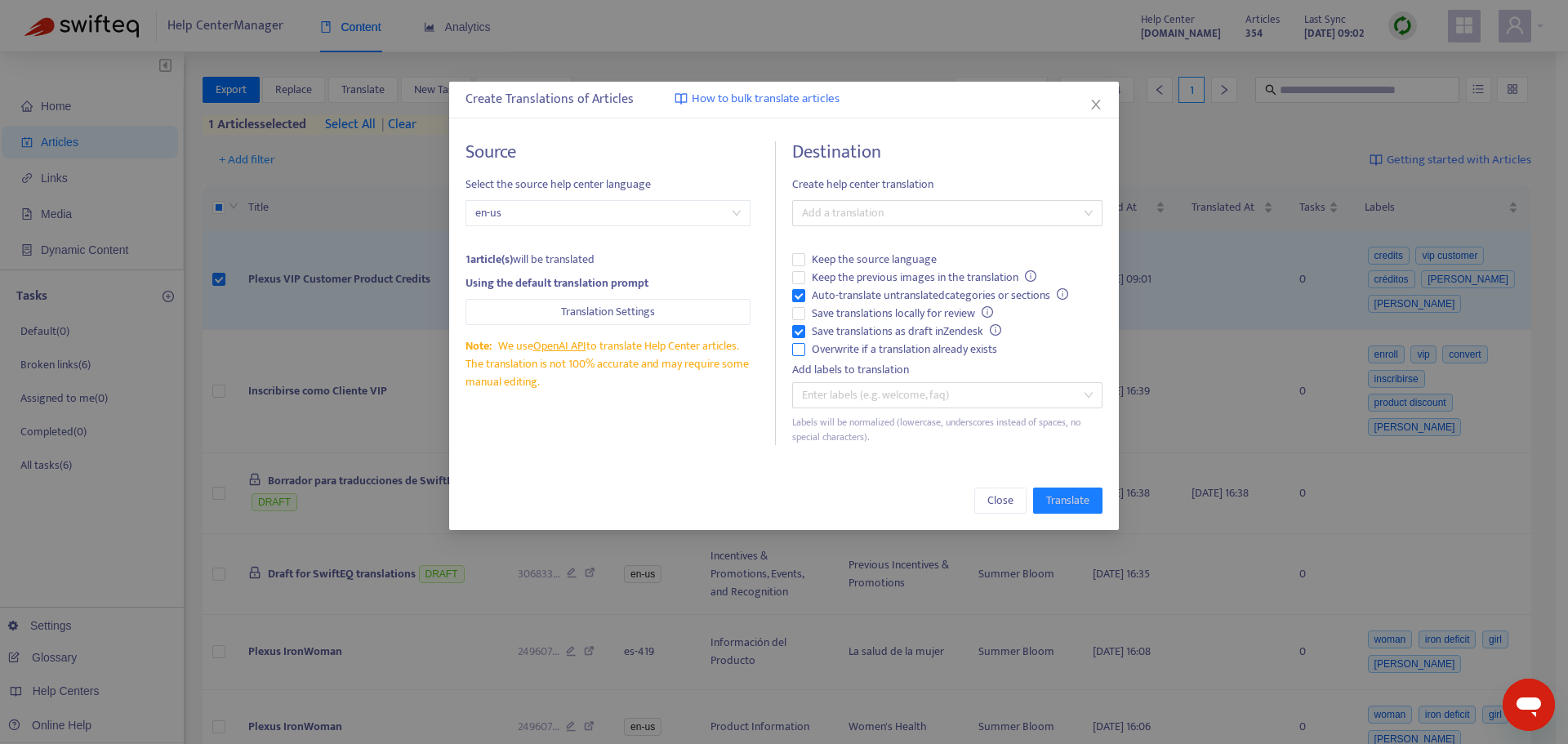
click at [866, 351] on span "Overwrite if a translation already exists" at bounding box center [904, 349] width 198 height 18
click at [842, 295] on span "Auto-translate untranslated categories or sections" at bounding box center [939, 295] width 270 height 18
click at [886, 196] on div "Destination Create help center translation Add a translation Keep the source la…" at bounding box center [946, 293] width 310 height 303
click at [877, 223] on div "Add a translation" at bounding box center [946, 213] width 310 height 26
click at [870, 269] on div "Spanish ( es-419 )" at bounding box center [947, 272] width 284 height 18
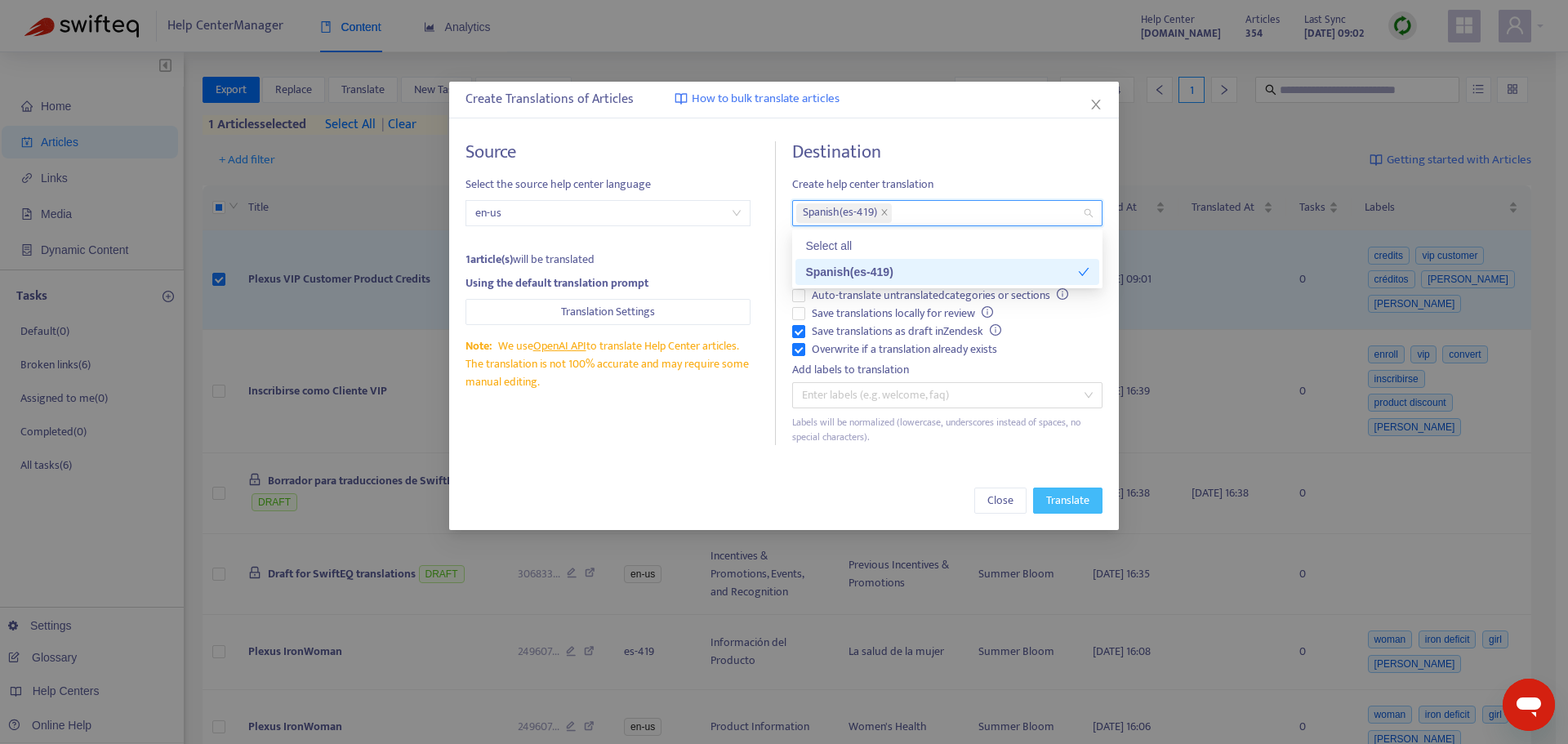
click at [1069, 502] on span "Translate" at bounding box center [1067, 500] width 43 height 18
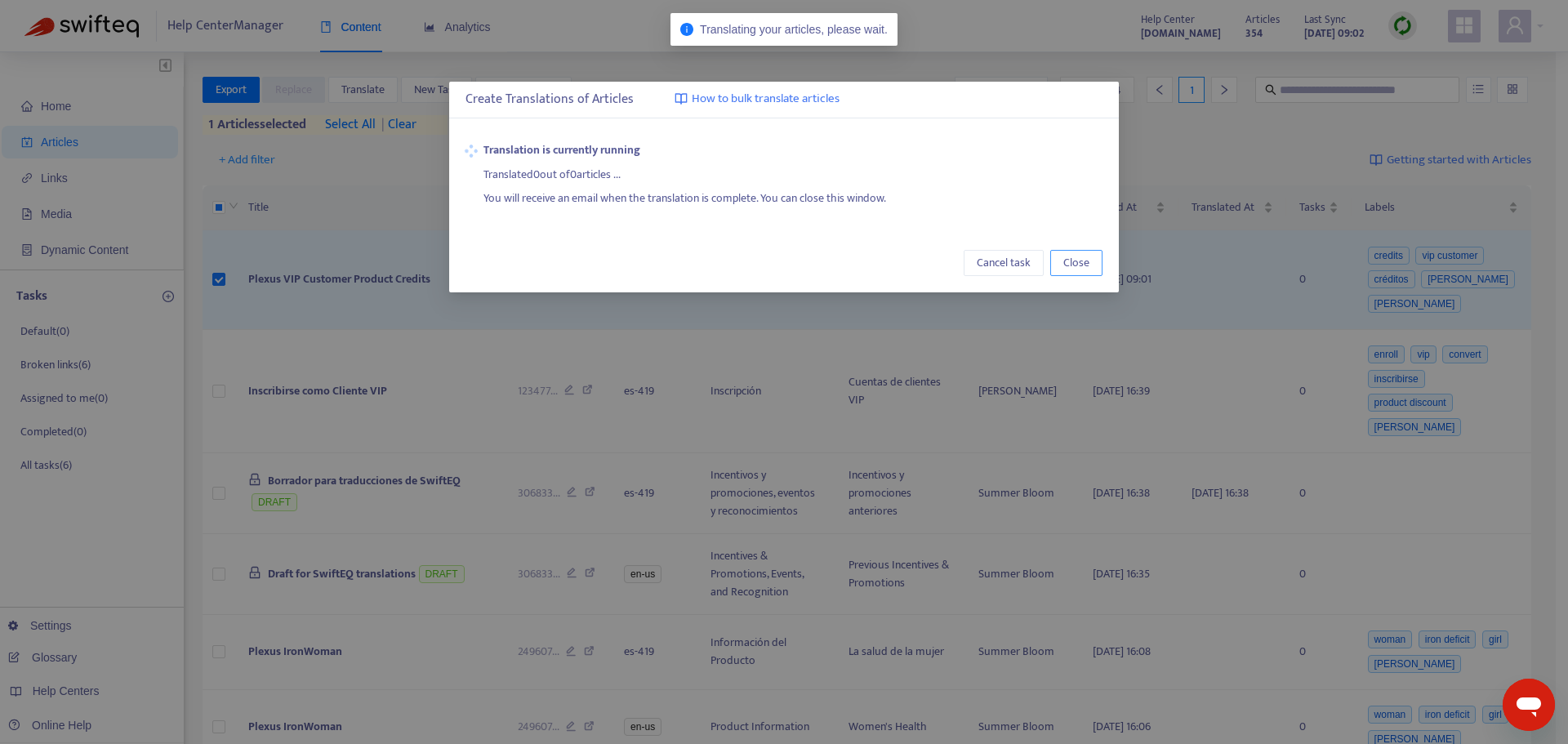
click at [1067, 260] on span "Close" at bounding box center [1076, 262] width 26 height 18
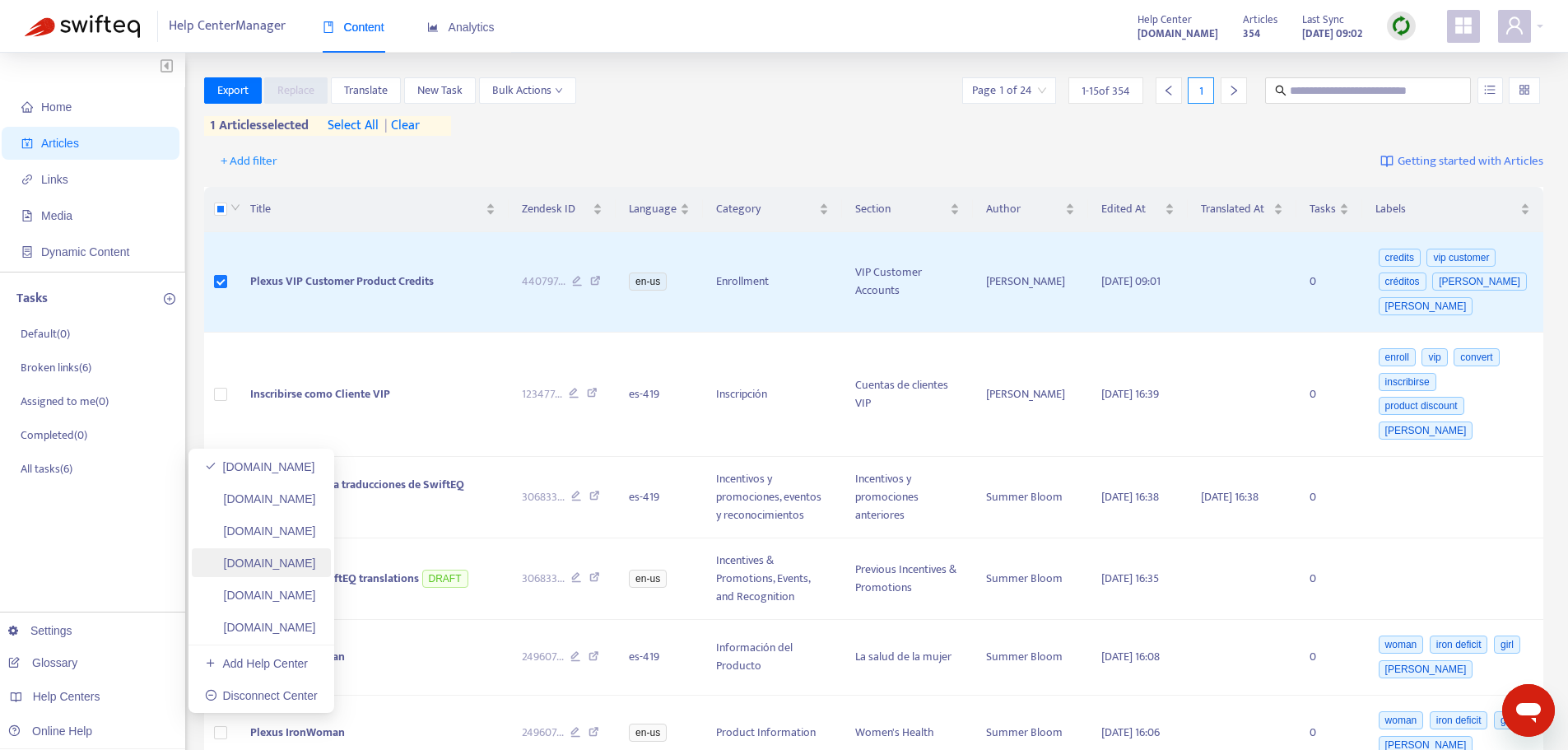
click at [310, 566] on link "[DOMAIN_NAME]" at bounding box center [260, 564] width 111 height 14
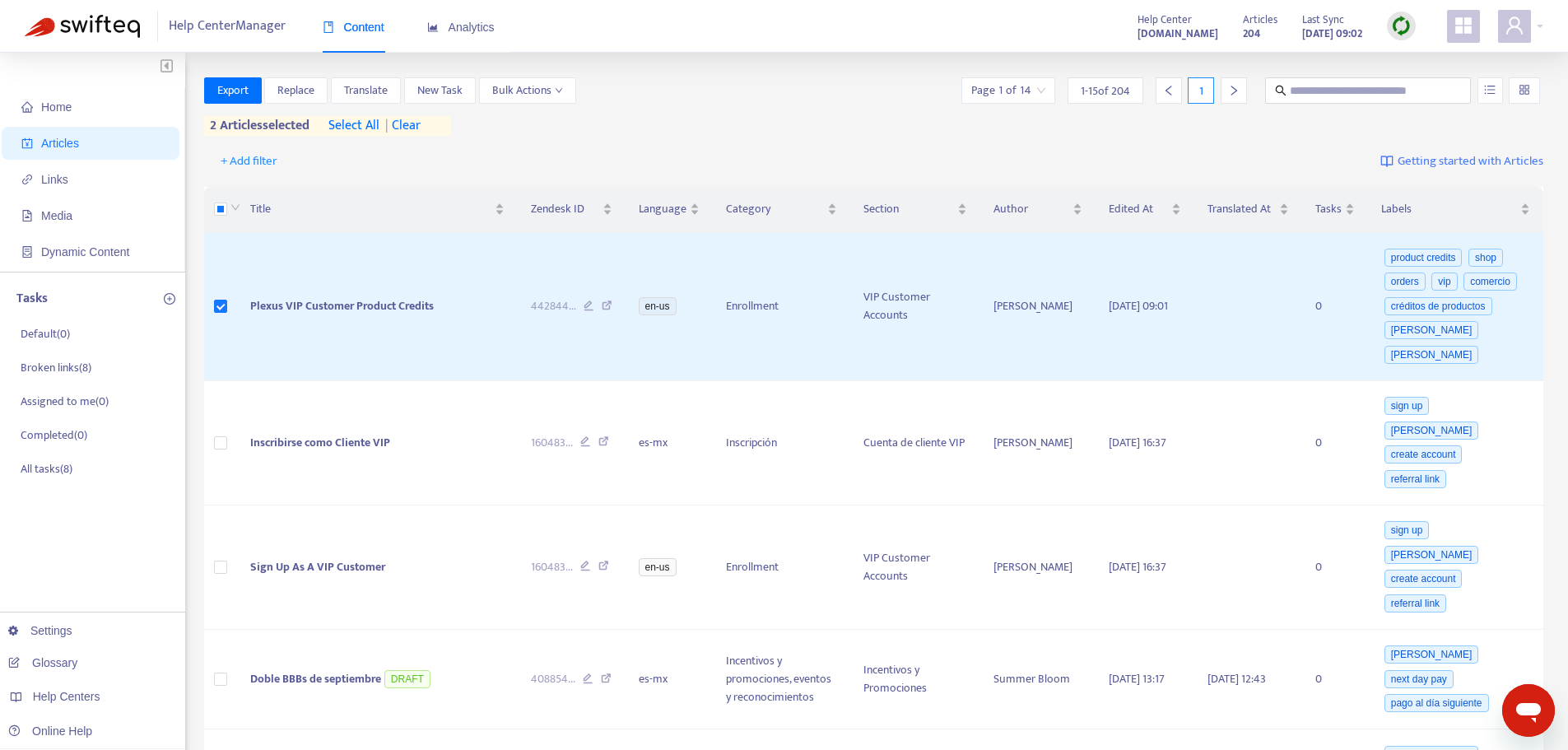
click at [420, 125] on span "| clear" at bounding box center [400, 125] width 42 height 19
click at [371, 90] on span "Translate" at bounding box center [365, 90] width 43 height 18
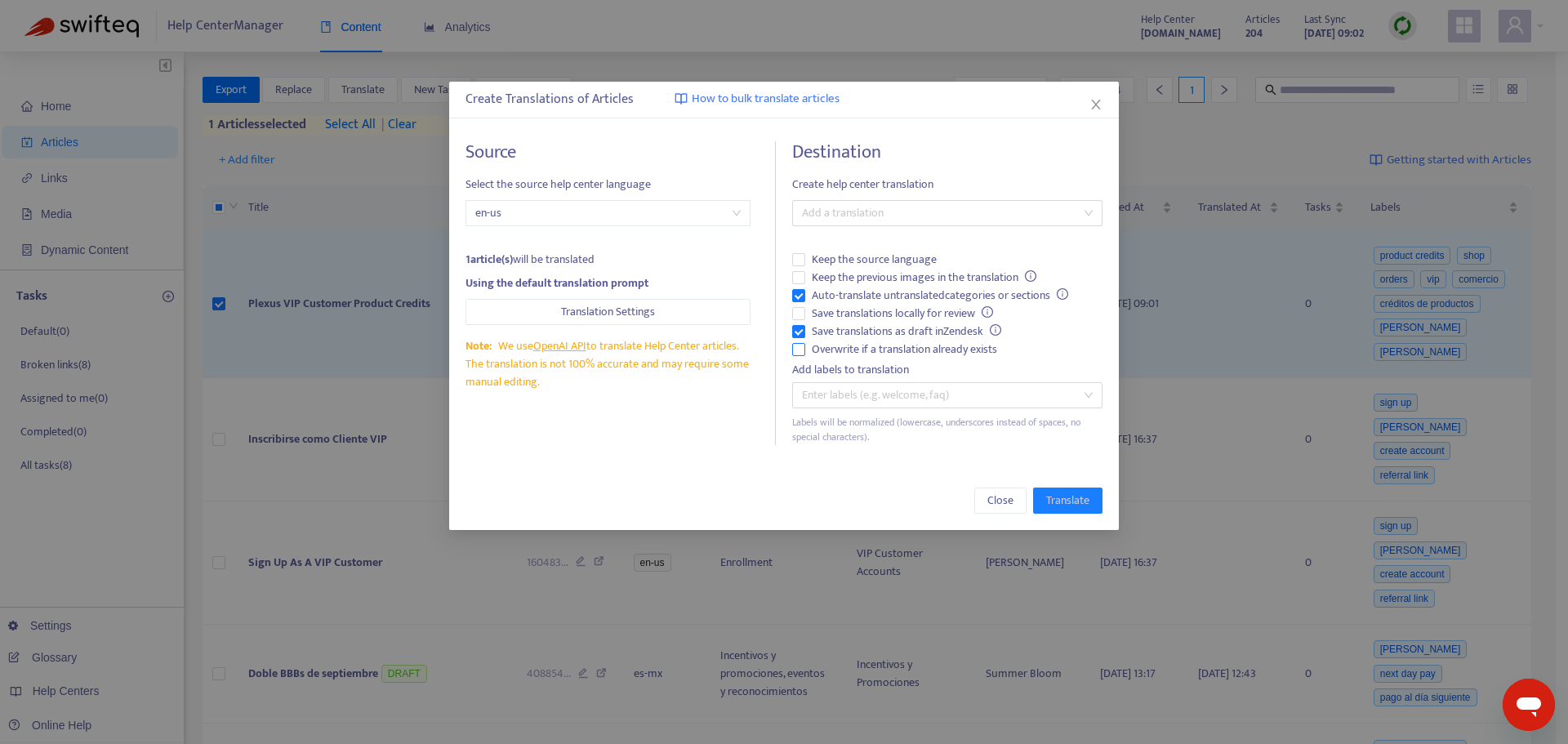
click at [868, 350] on span "Overwrite if a translation already exists" at bounding box center [904, 349] width 198 height 18
click at [862, 297] on span "Auto-translate untranslated categories or sections" at bounding box center [939, 295] width 270 height 18
click at [886, 215] on div at bounding box center [939, 213] width 286 height 19
click at [876, 273] on div "Spanish (Mexico) ( es-mx )" at bounding box center [947, 272] width 284 height 18
click at [1092, 508] on button "Translate" at bounding box center [1067, 500] width 70 height 26
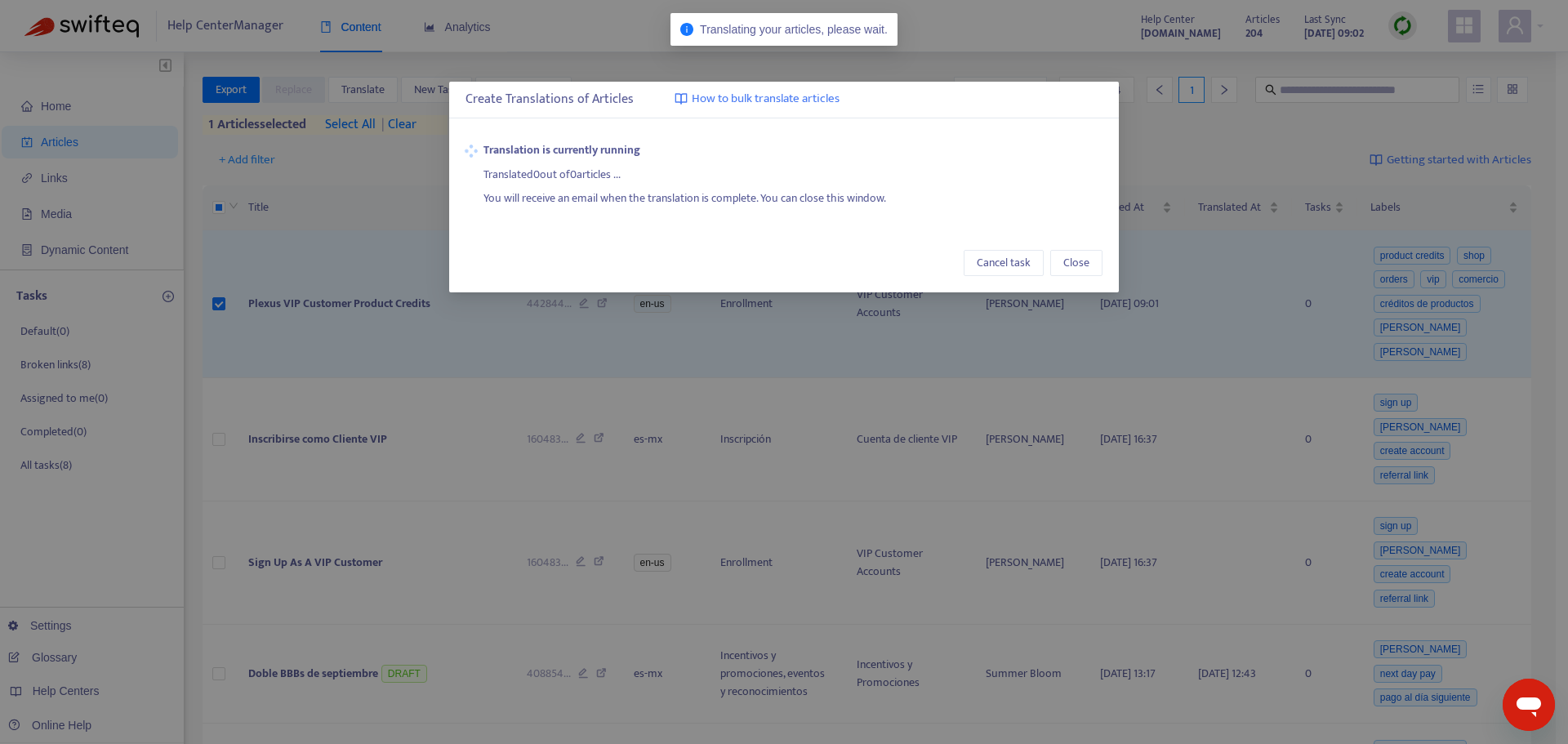
click at [1089, 248] on div "Cancel task Close" at bounding box center [783, 263] width 670 height 59
click at [1085, 258] on span "Close" at bounding box center [1076, 262] width 26 height 18
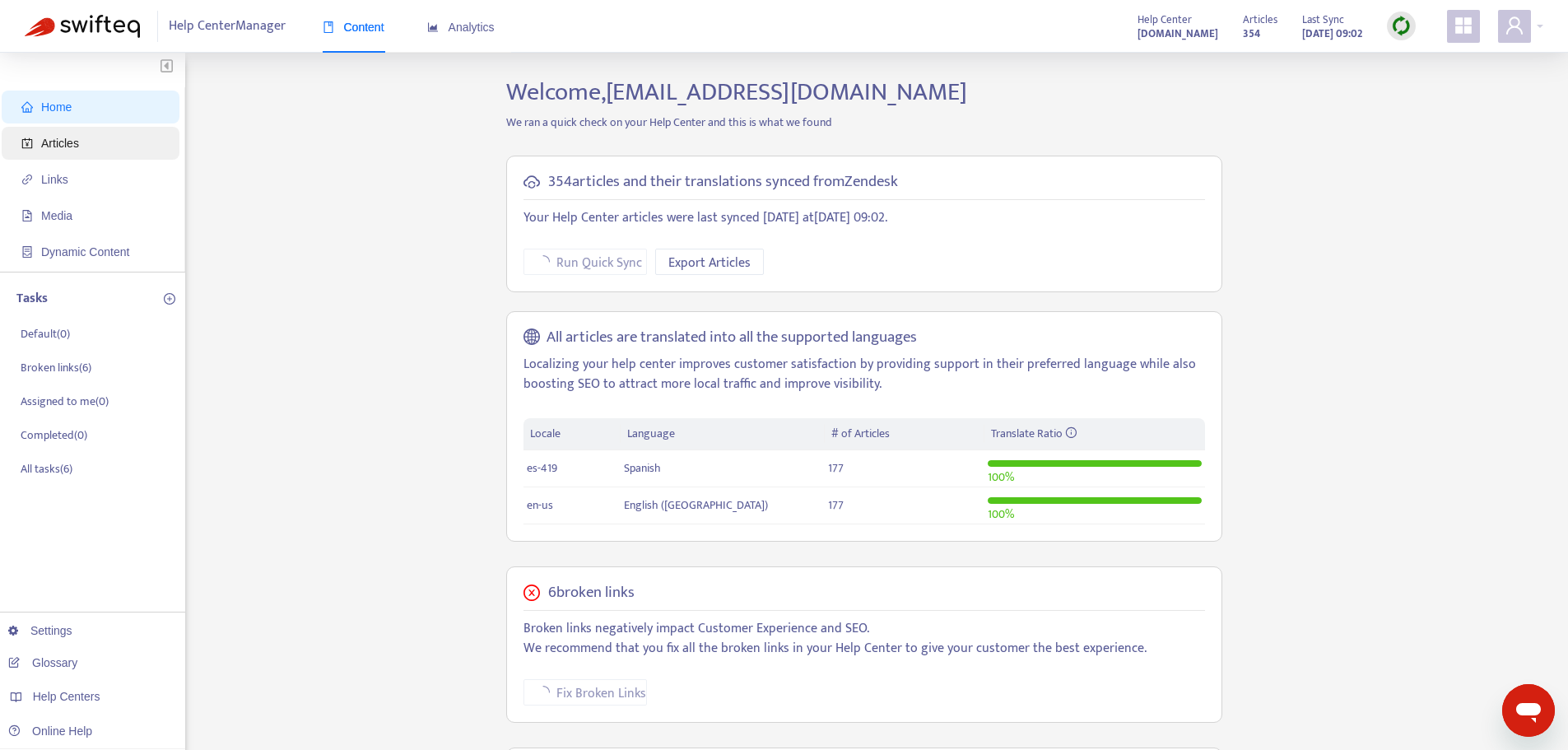
click at [114, 137] on span "Articles" at bounding box center [93, 143] width 145 height 33
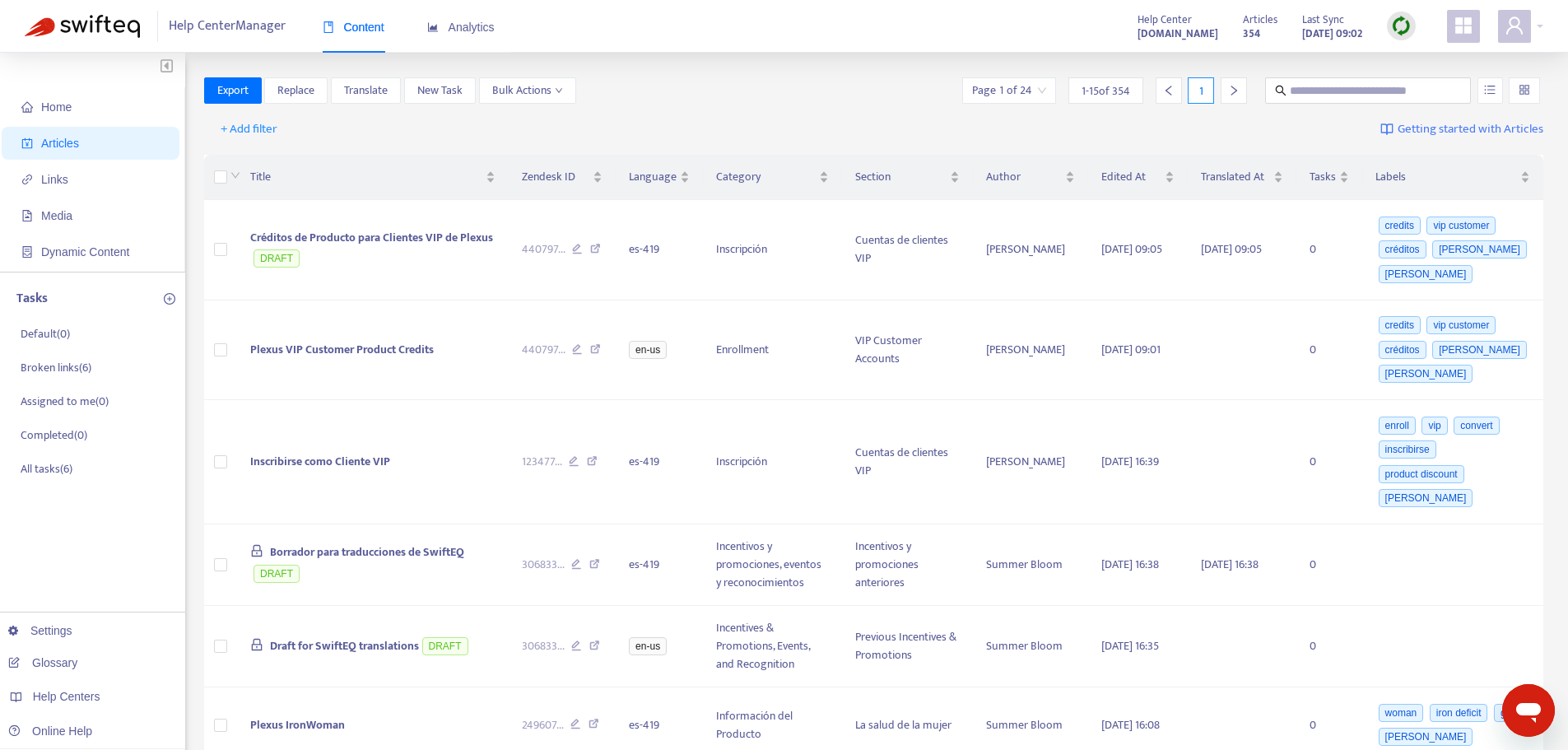
click at [1404, 21] on img at bounding box center [1401, 25] width 20 height 20
click at [1411, 88] on link "Full Sync" at bounding box center [1430, 86] width 59 height 19
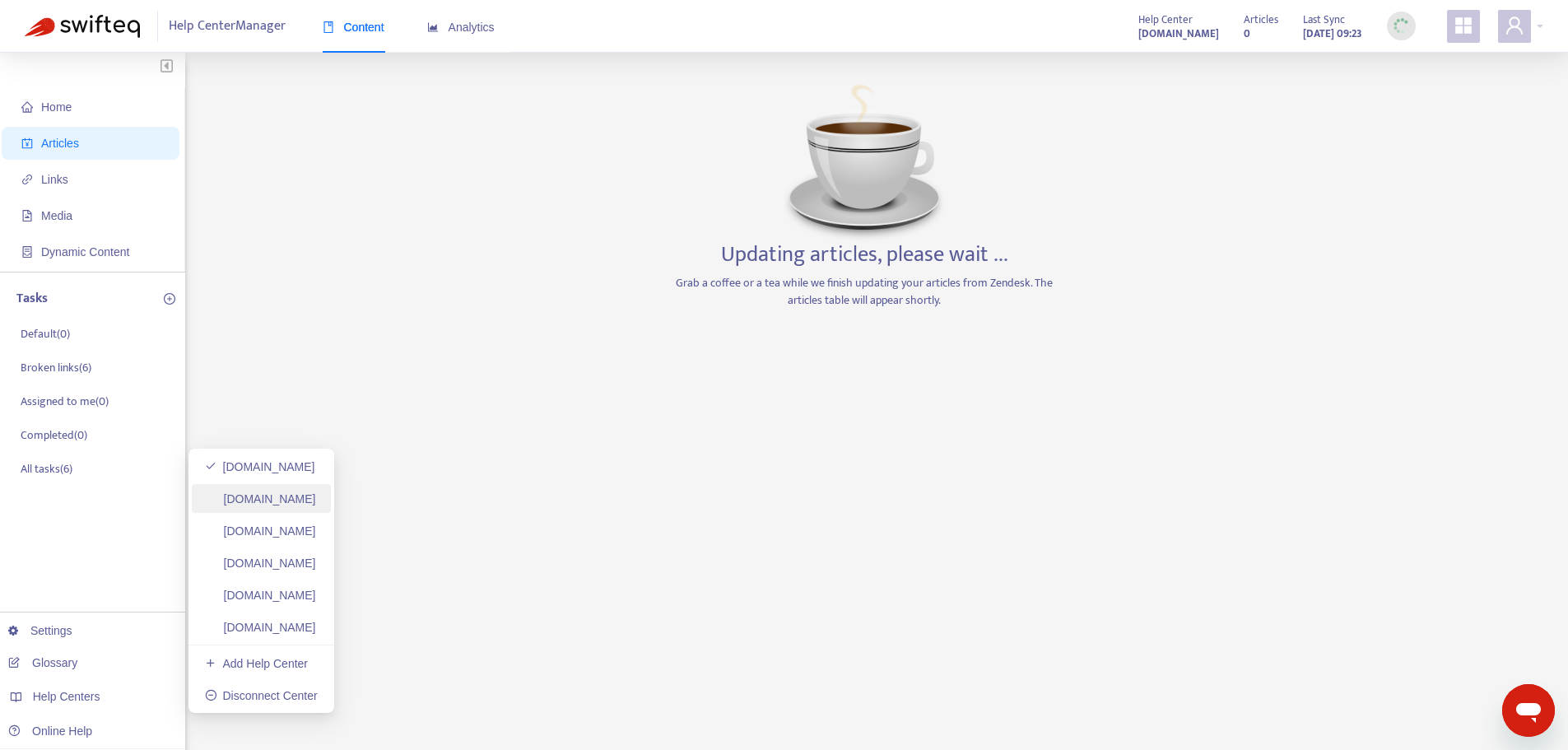
click at [271, 506] on link "[DOMAIN_NAME]" at bounding box center [260, 499] width 111 height 14
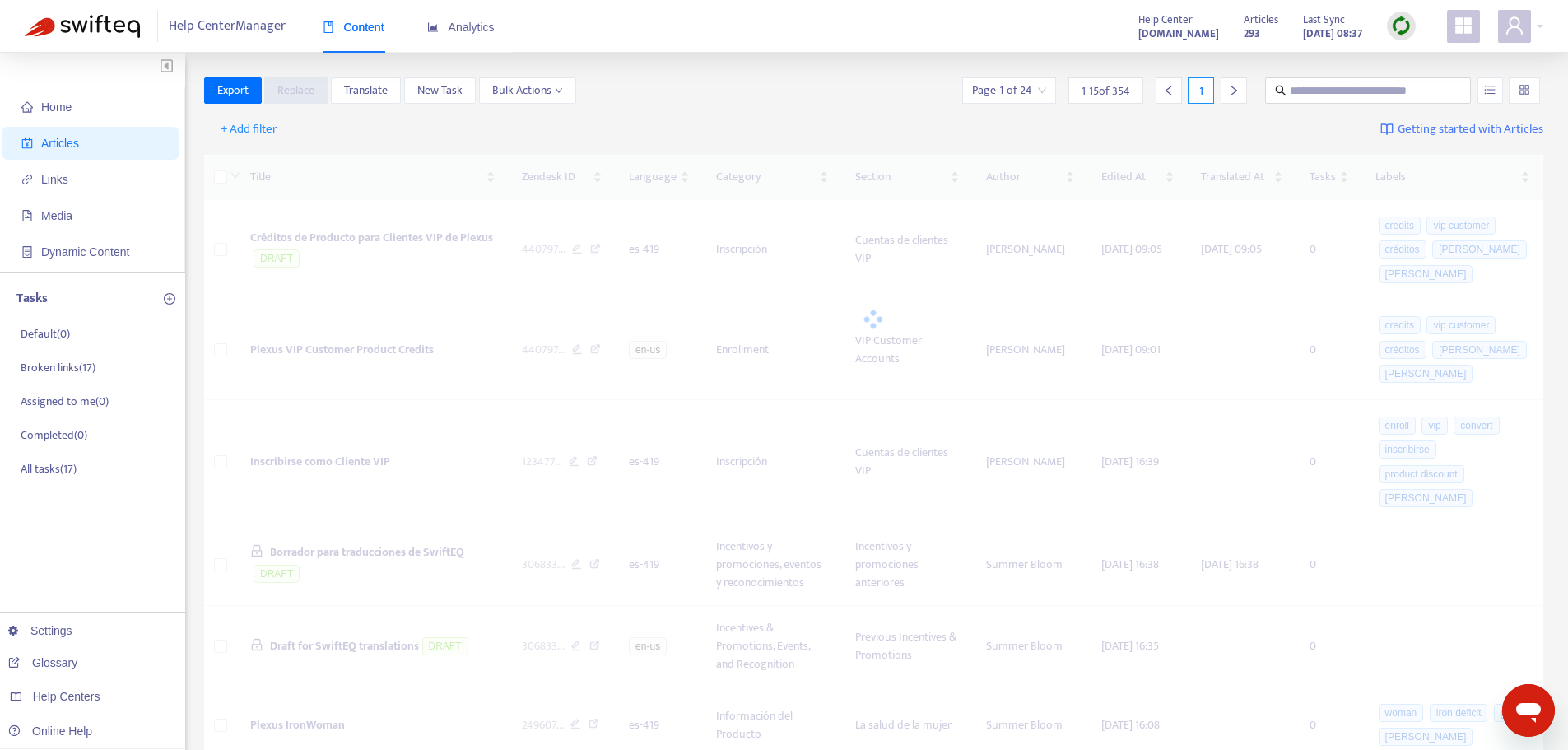
drag, startPoint x: 1405, startPoint y: 31, endPoint x: 1425, endPoint y: 68, distance: 42.1
click at [1405, 31] on img at bounding box center [1401, 25] width 20 height 20
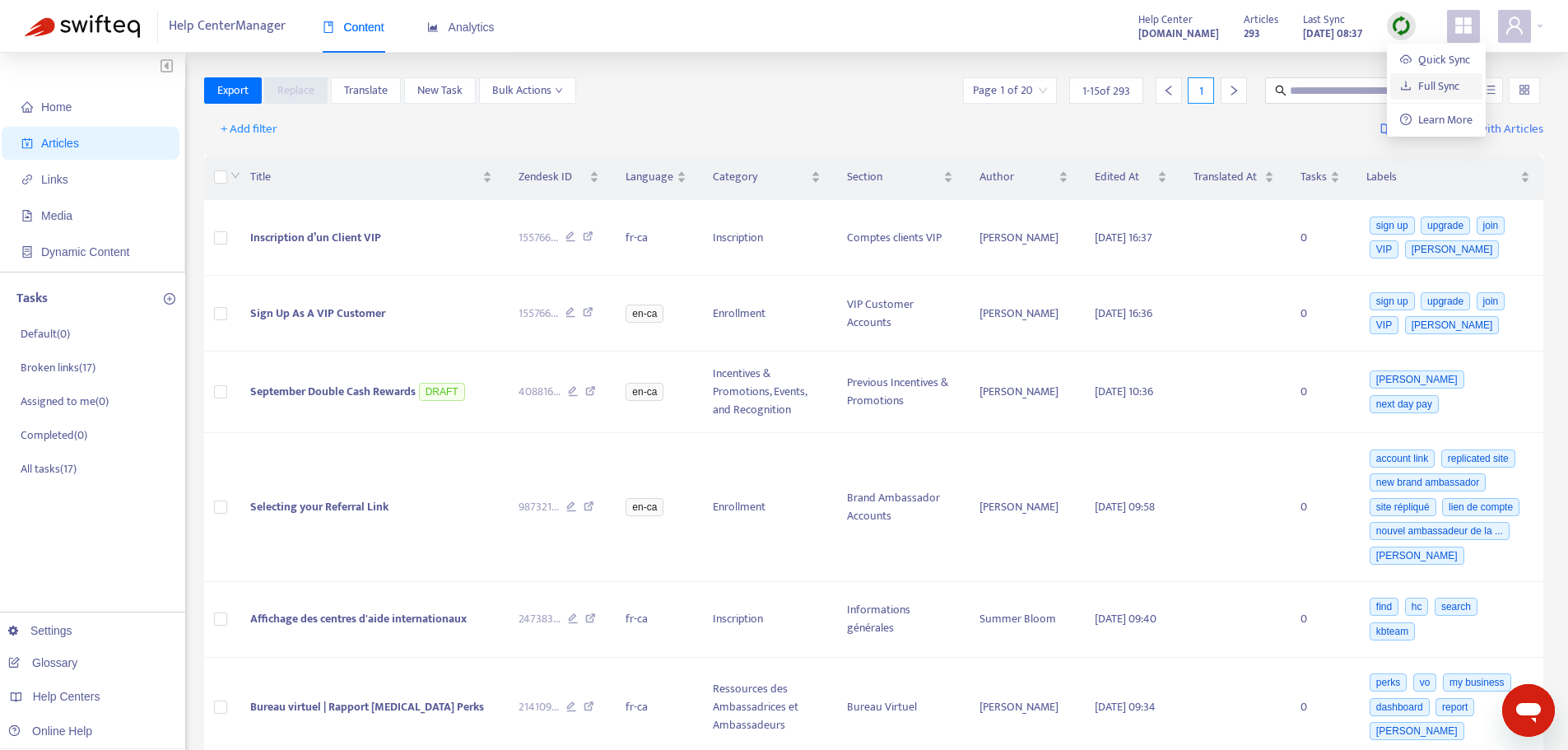
click at [1434, 83] on link "Full Sync" at bounding box center [1430, 86] width 59 height 19
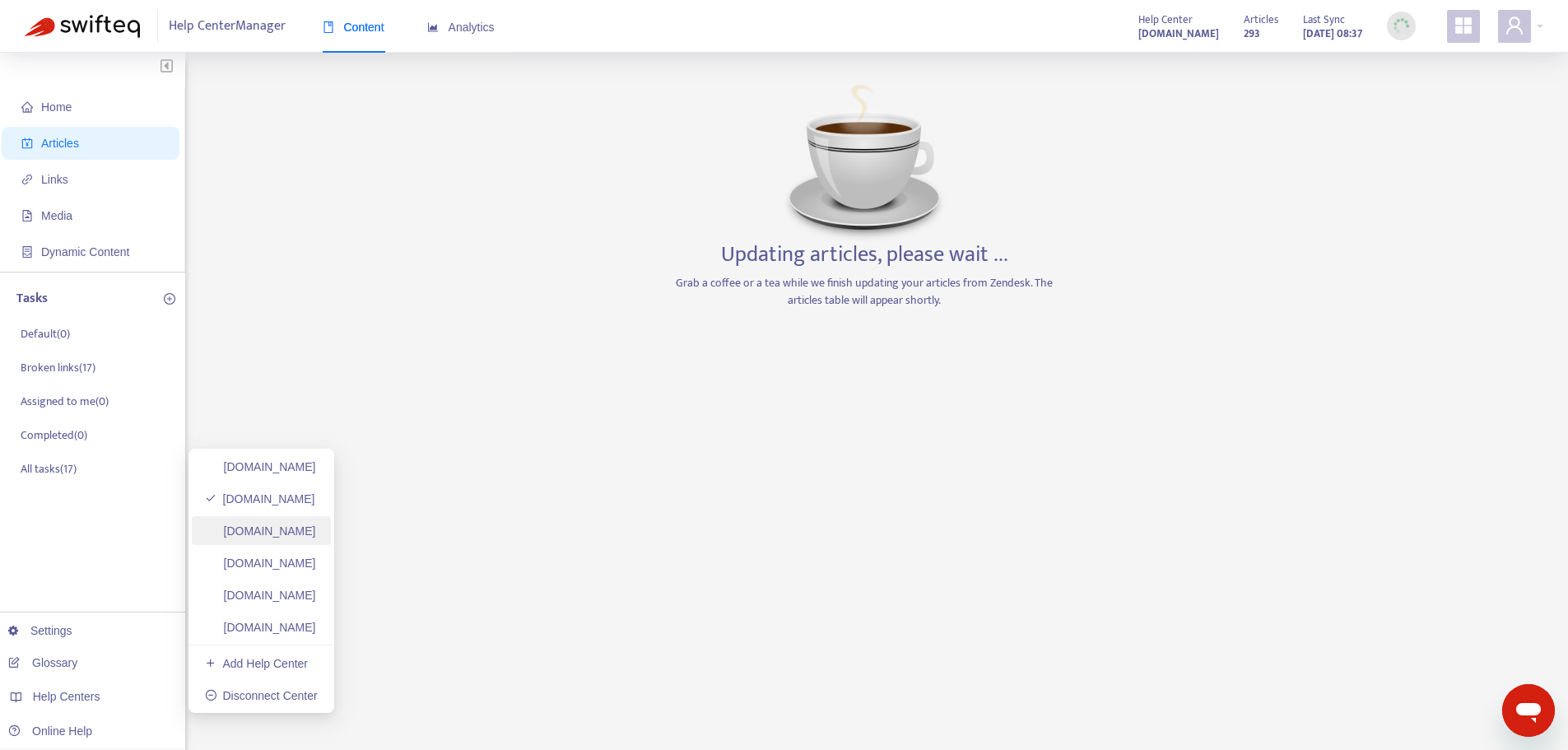
click at [304, 528] on link "[DOMAIN_NAME]" at bounding box center [260, 531] width 111 height 14
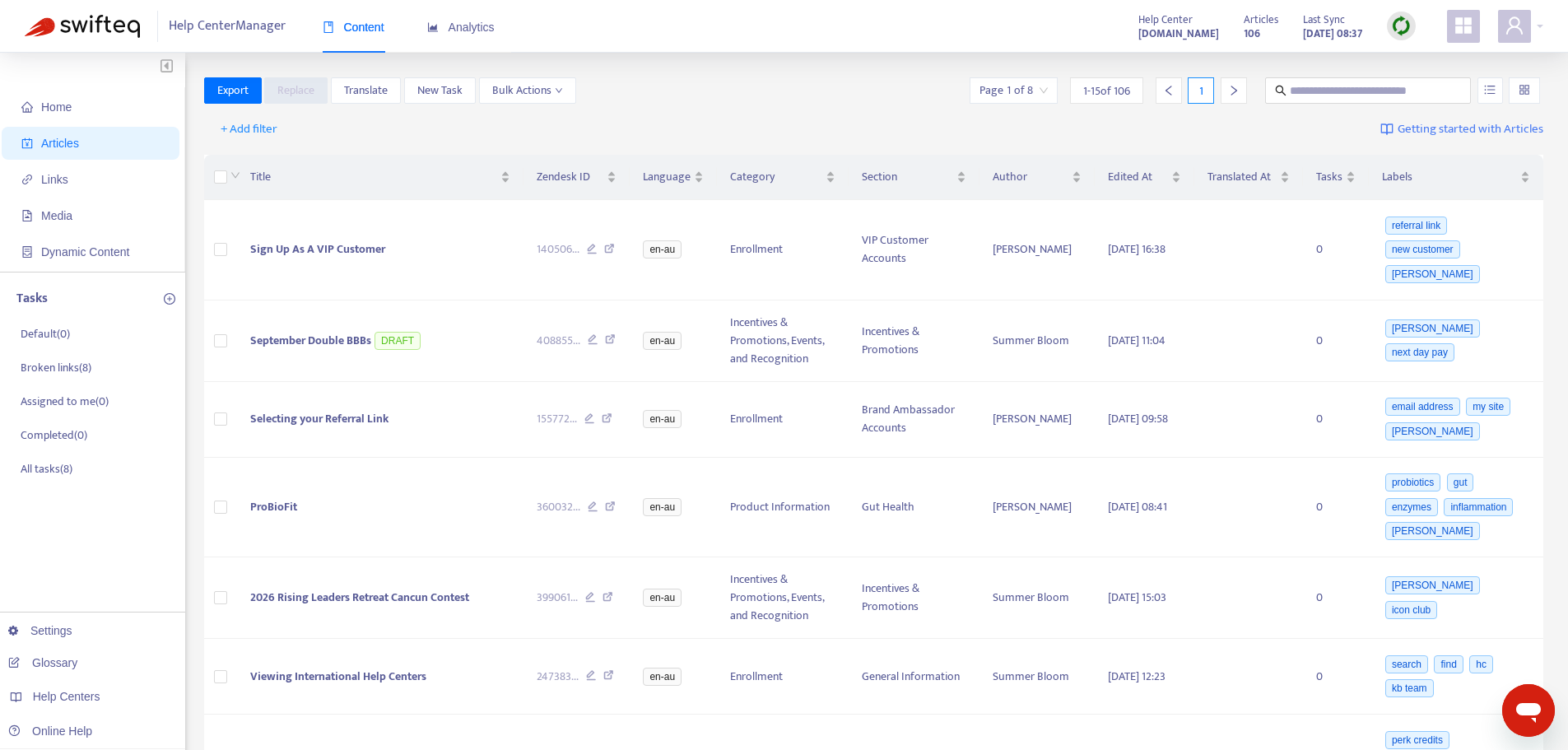
click at [1403, 21] on img at bounding box center [1401, 25] width 20 height 20
click at [1421, 85] on link "Full Sync" at bounding box center [1430, 86] width 59 height 19
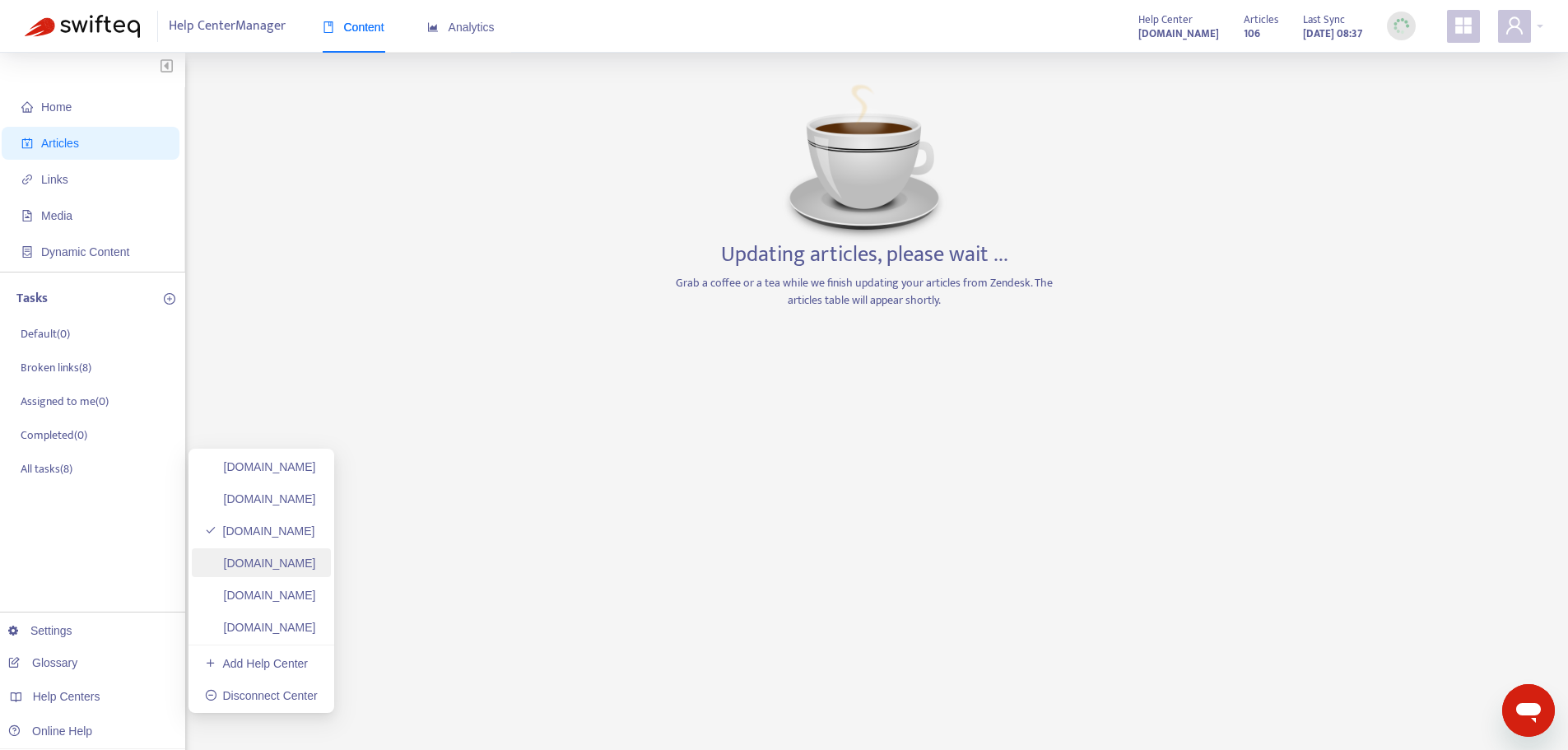
click at [289, 564] on link "[DOMAIN_NAME]" at bounding box center [260, 564] width 111 height 14
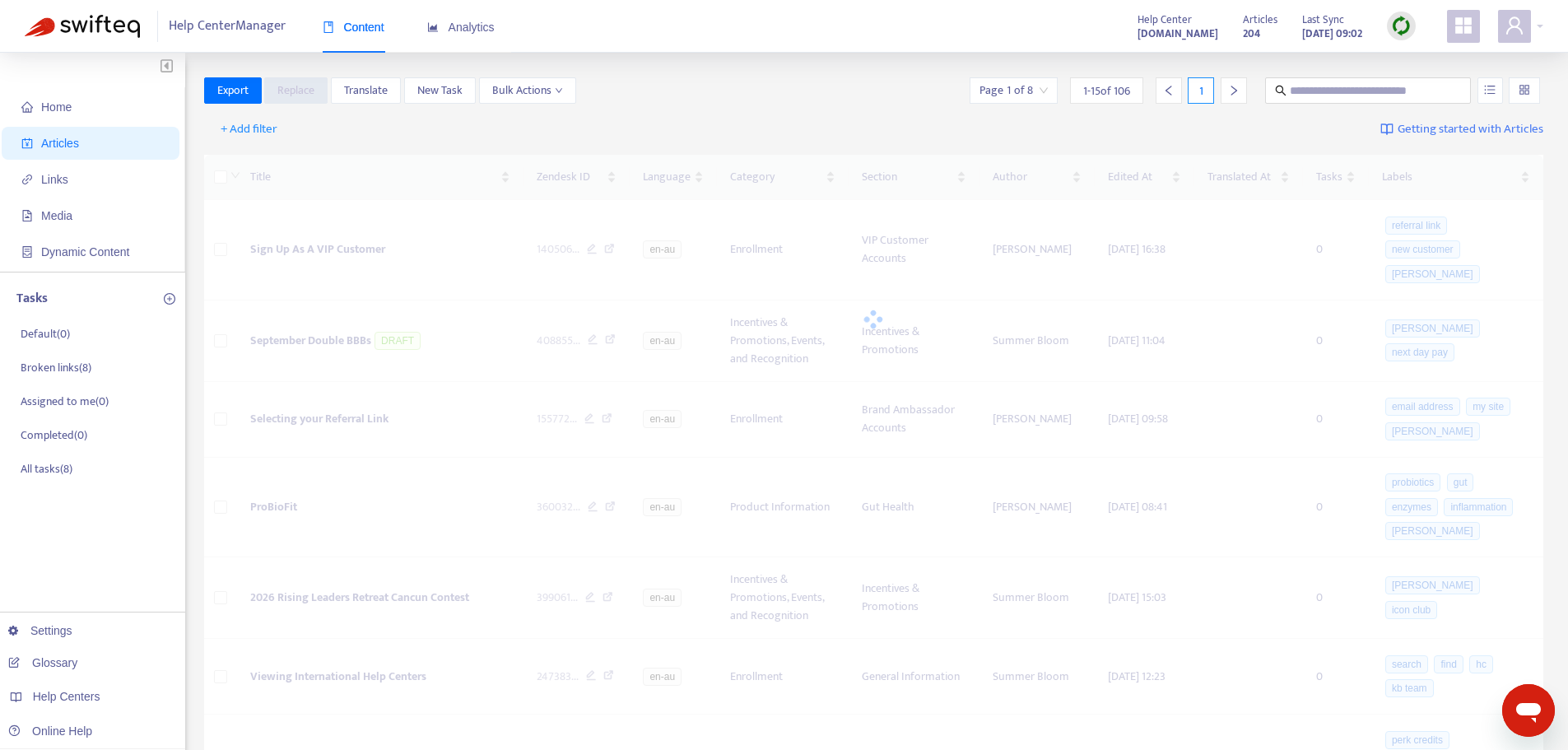
click at [1405, 30] on img at bounding box center [1401, 25] width 20 height 20
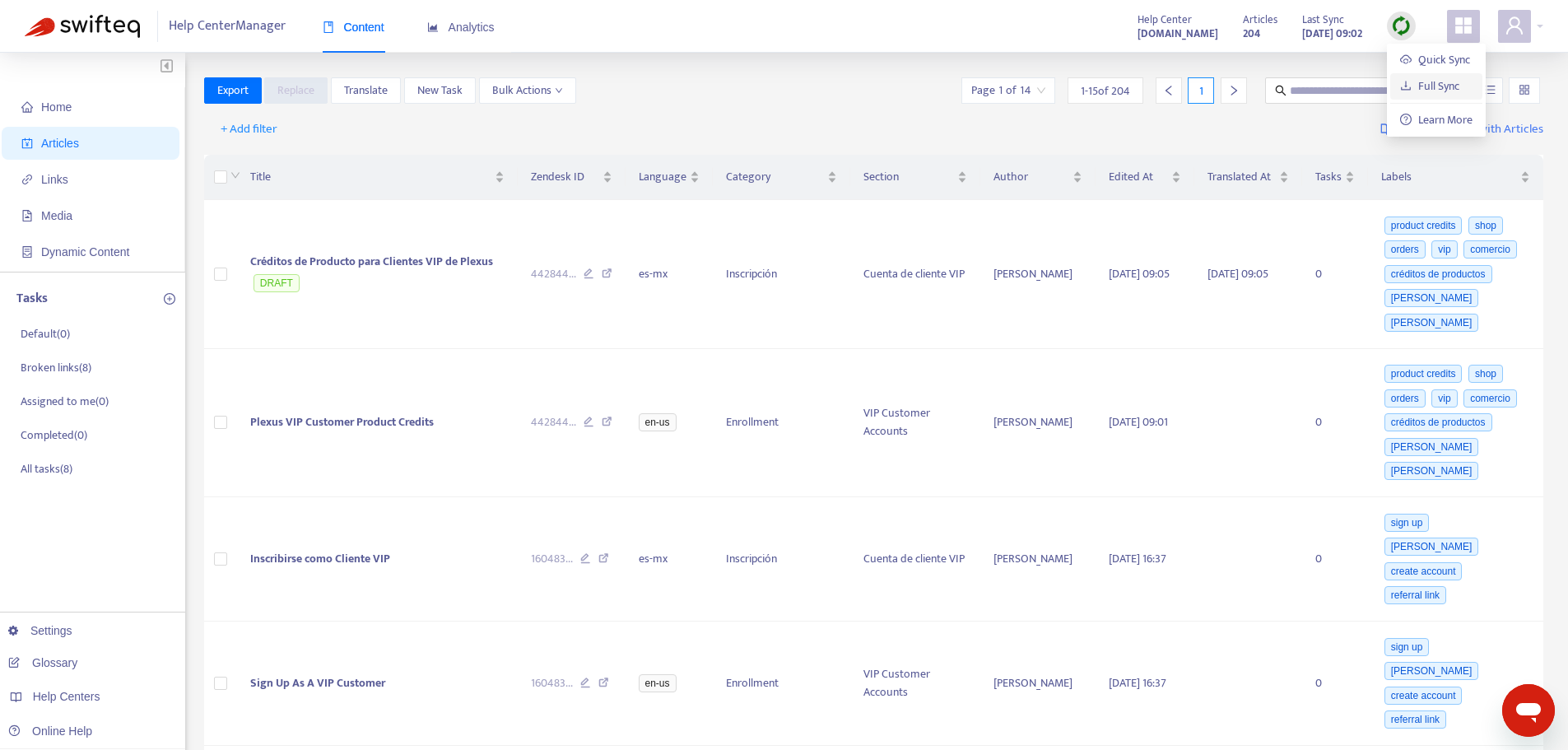
click at [1427, 81] on link "Full Sync" at bounding box center [1430, 86] width 59 height 19
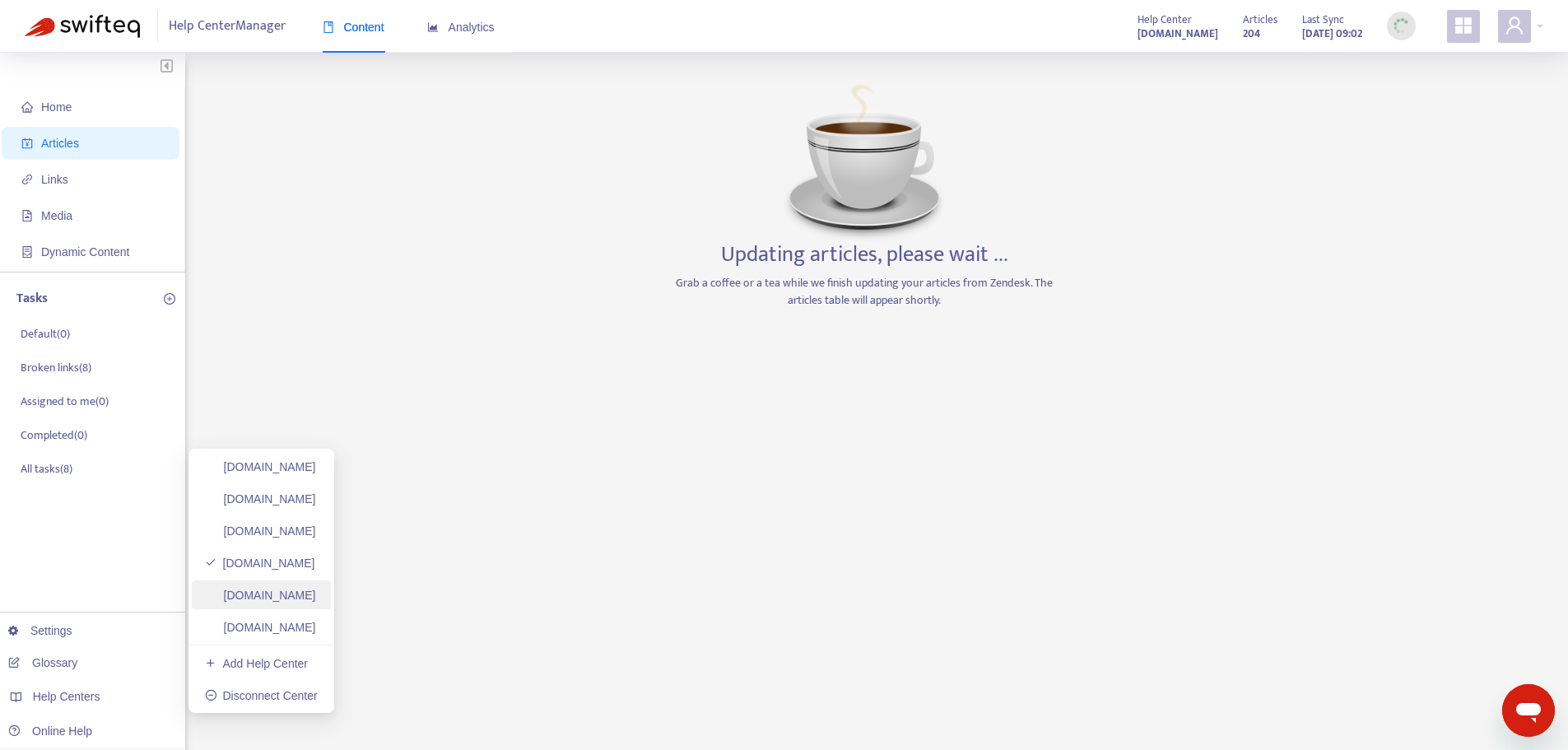
click at [316, 597] on link "[DOMAIN_NAME]" at bounding box center [260, 596] width 111 height 14
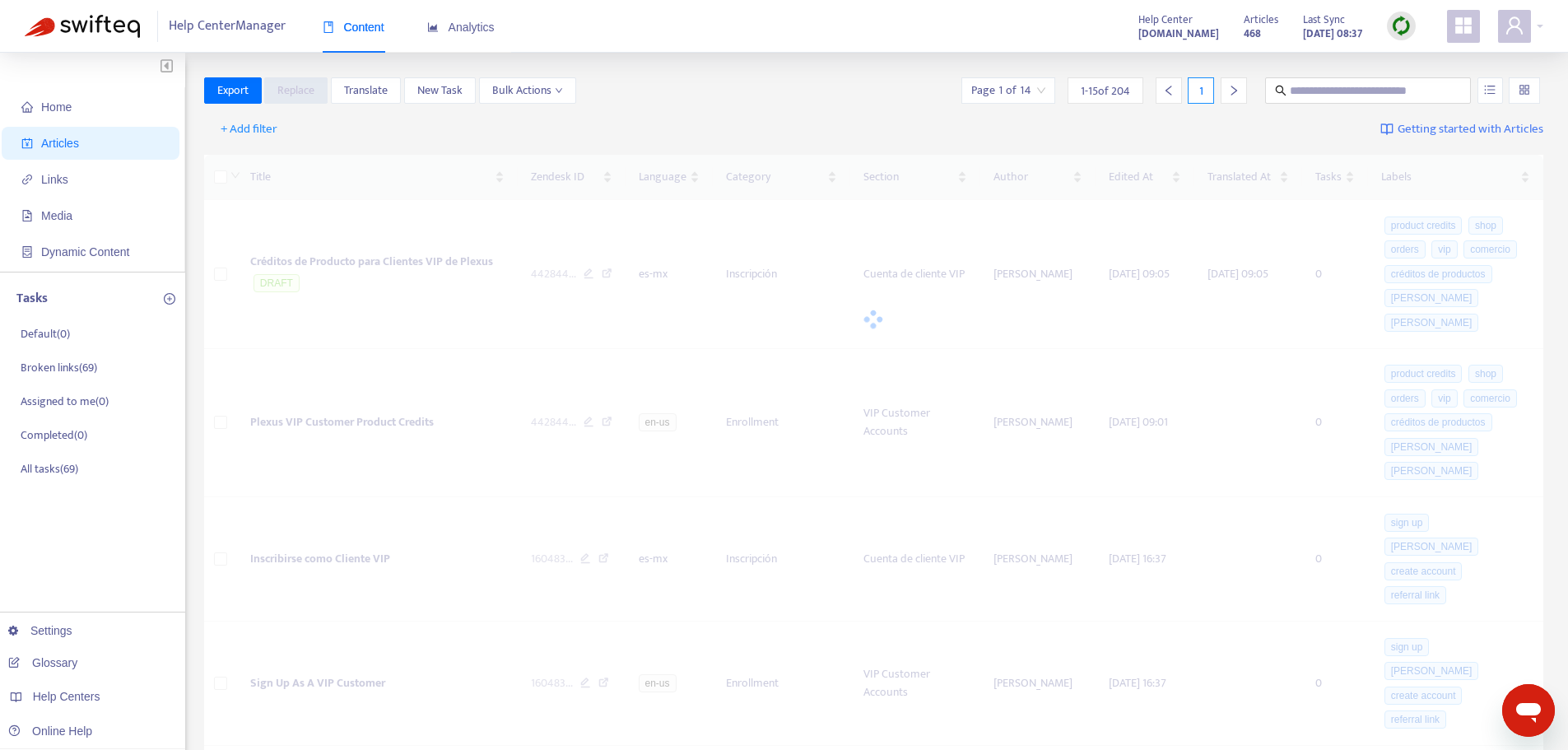
click at [1395, 19] on img at bounding box center [1401, 25] width 20 height 20
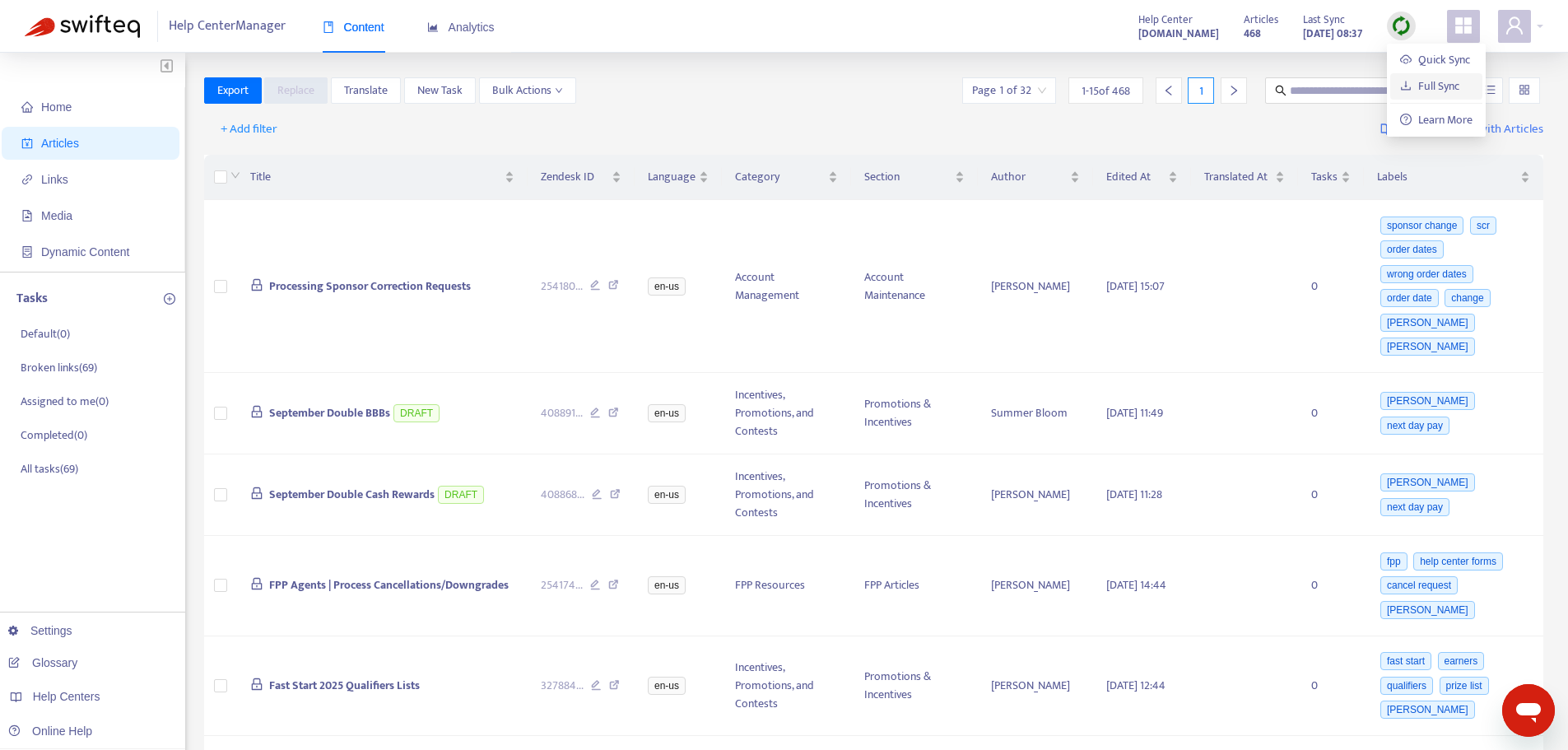
click at [1428, 87] on link "Full Sync" at bounding box center [1430, 86] width 59 height 19
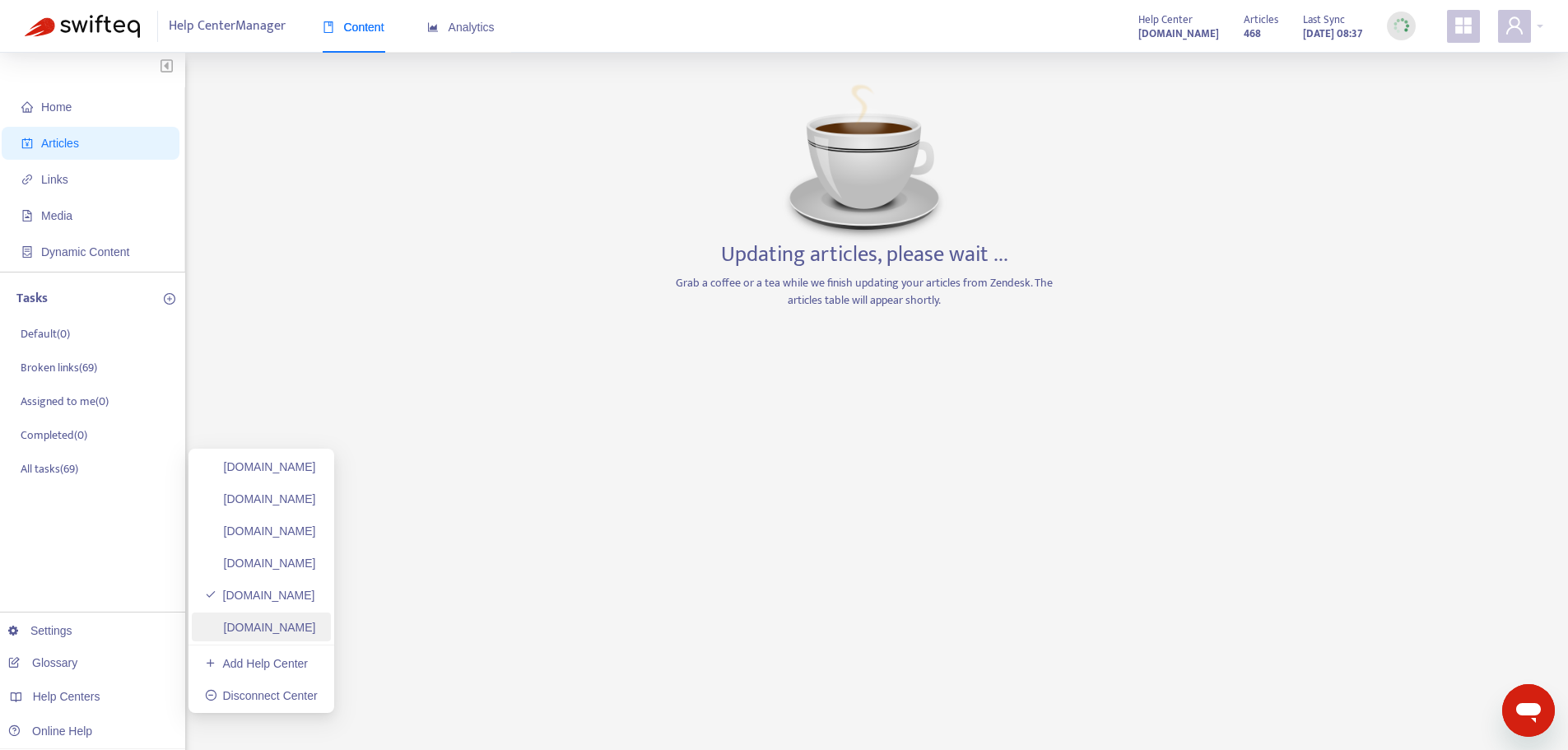
click at [316, 631] on link "[DOMAIN_NAME]" at bounding box center [260, 628] width 111 height 14
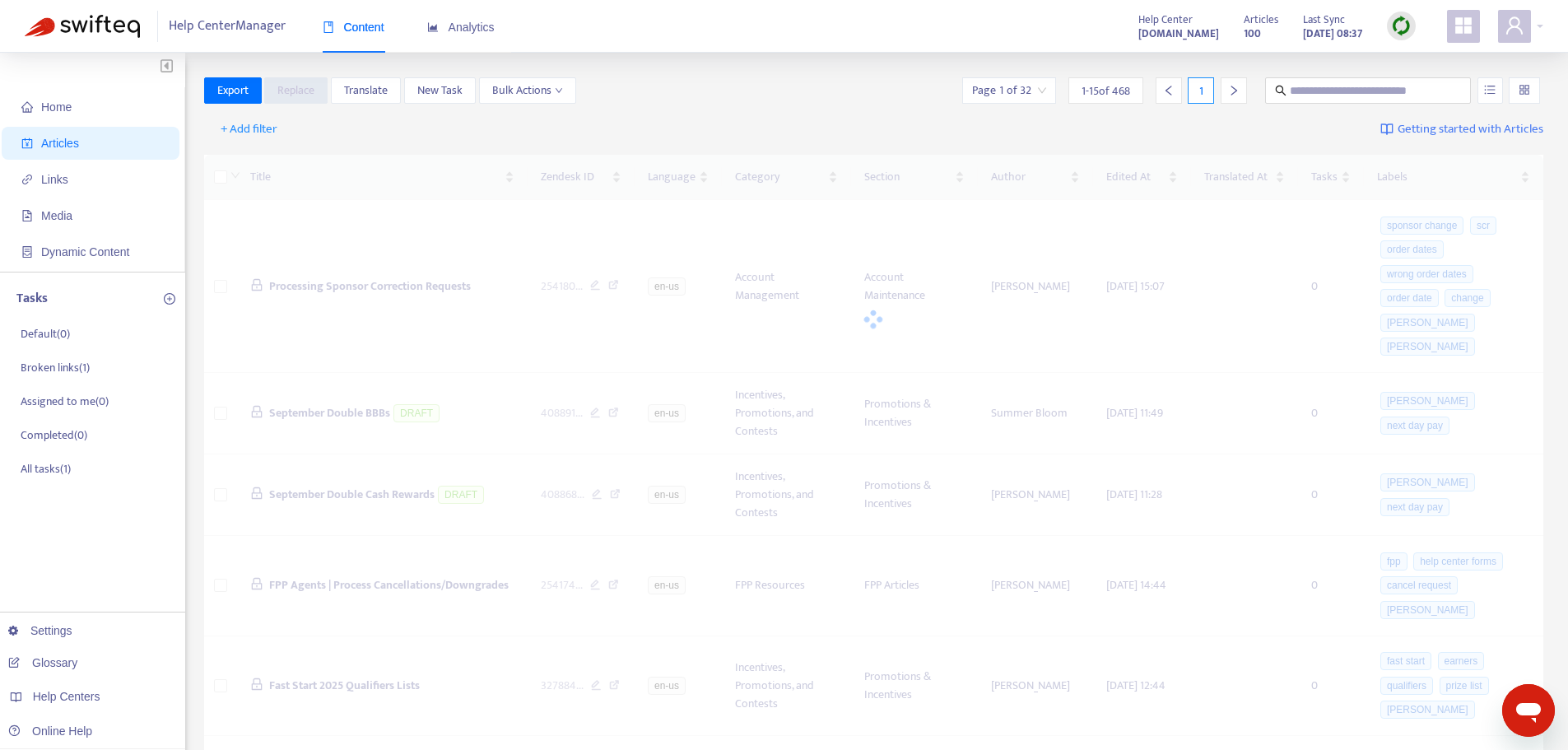
click at [1413, 19] on div at bounding box center [1401, 26] width 29 height 29
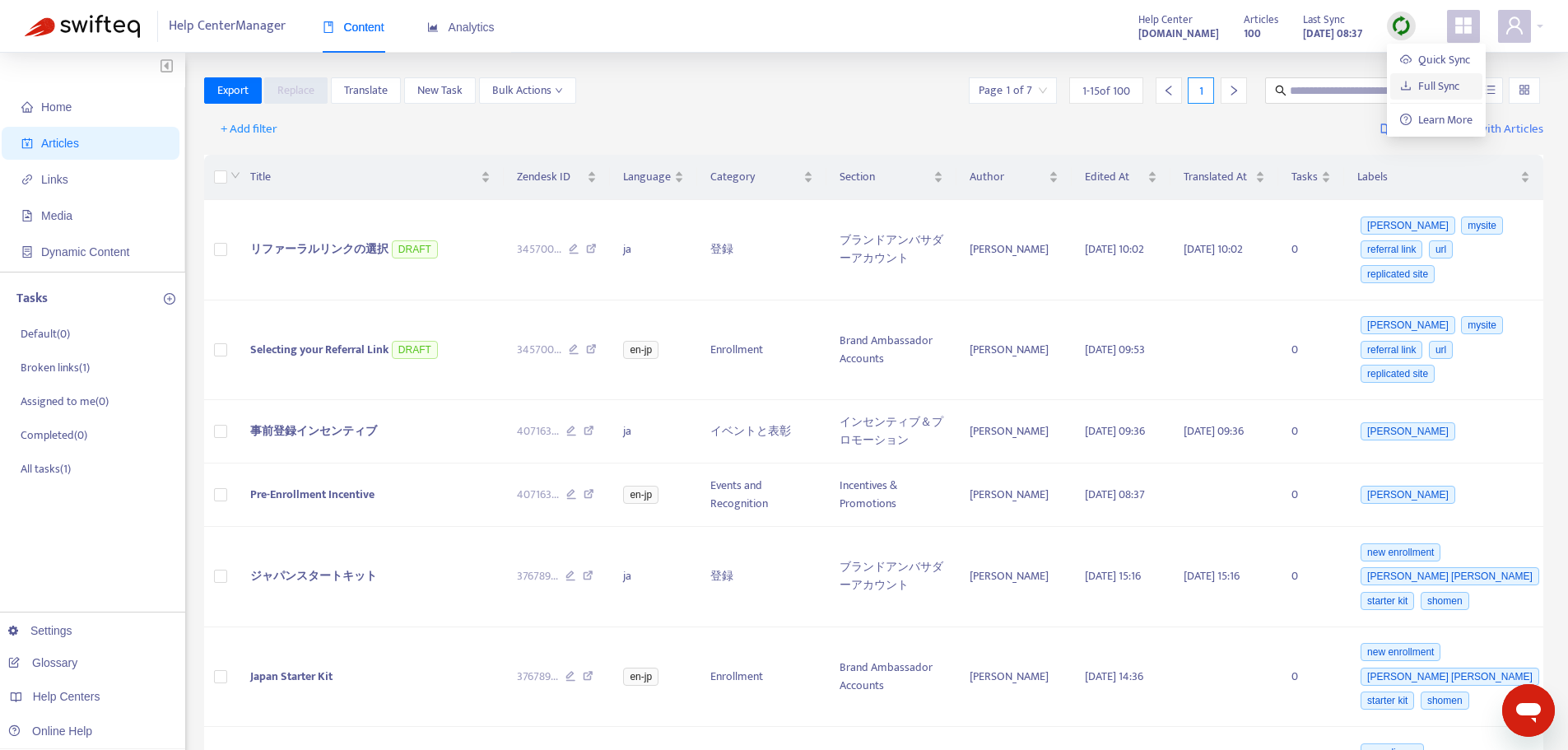
click at [1431, 81] on link "Full Sync" at bounding box center [1430, 86] width 59 height 19
